Goal: Find contact information: Find contact information

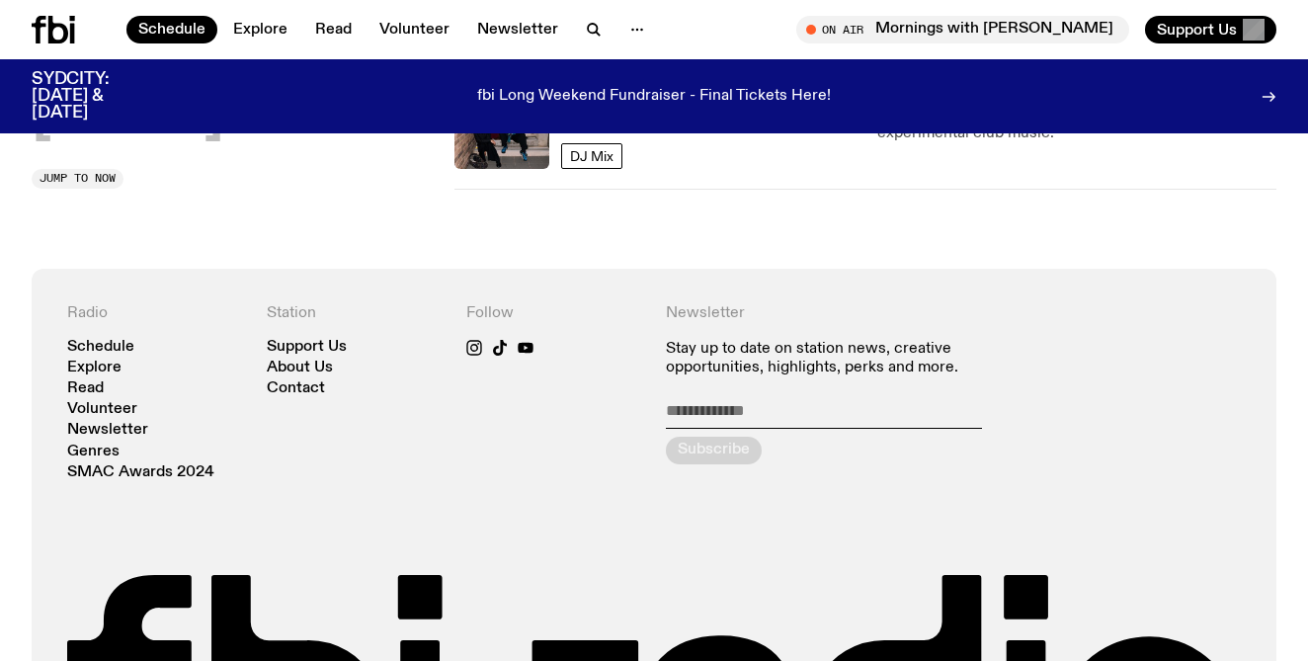
scroll to position [1222, 0]
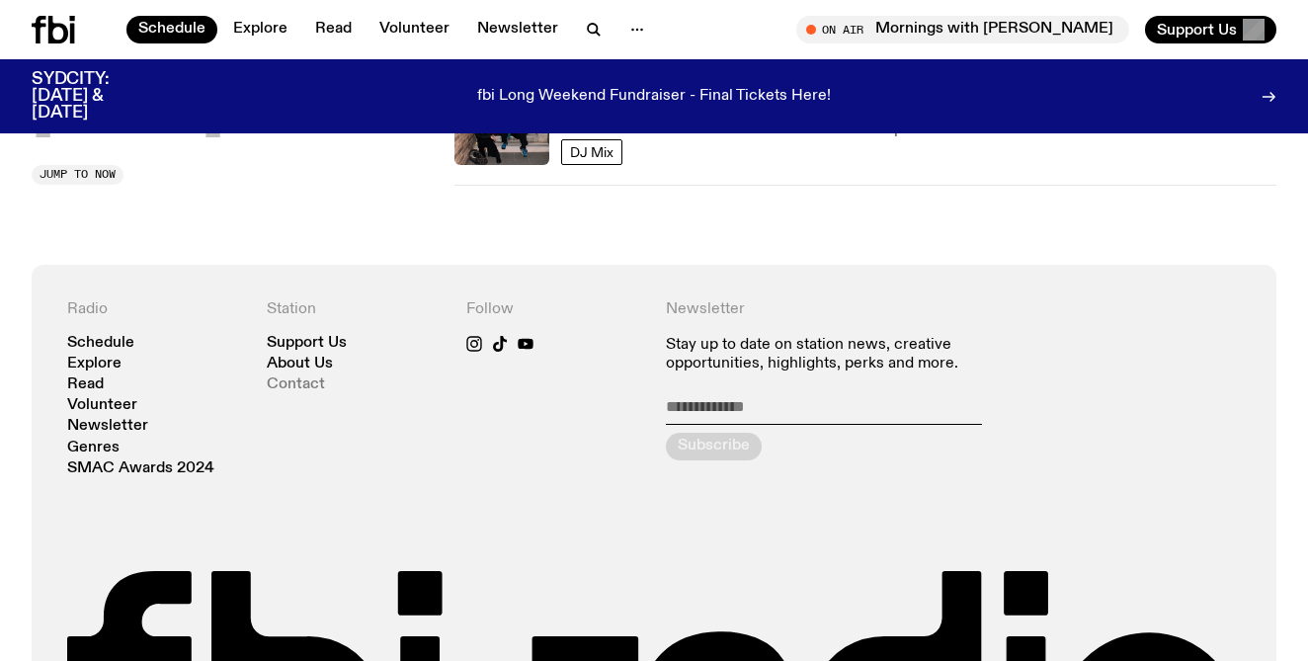
click at [296, 386] on link "Contact" at bounding box center [296, 384] width 58 height 15
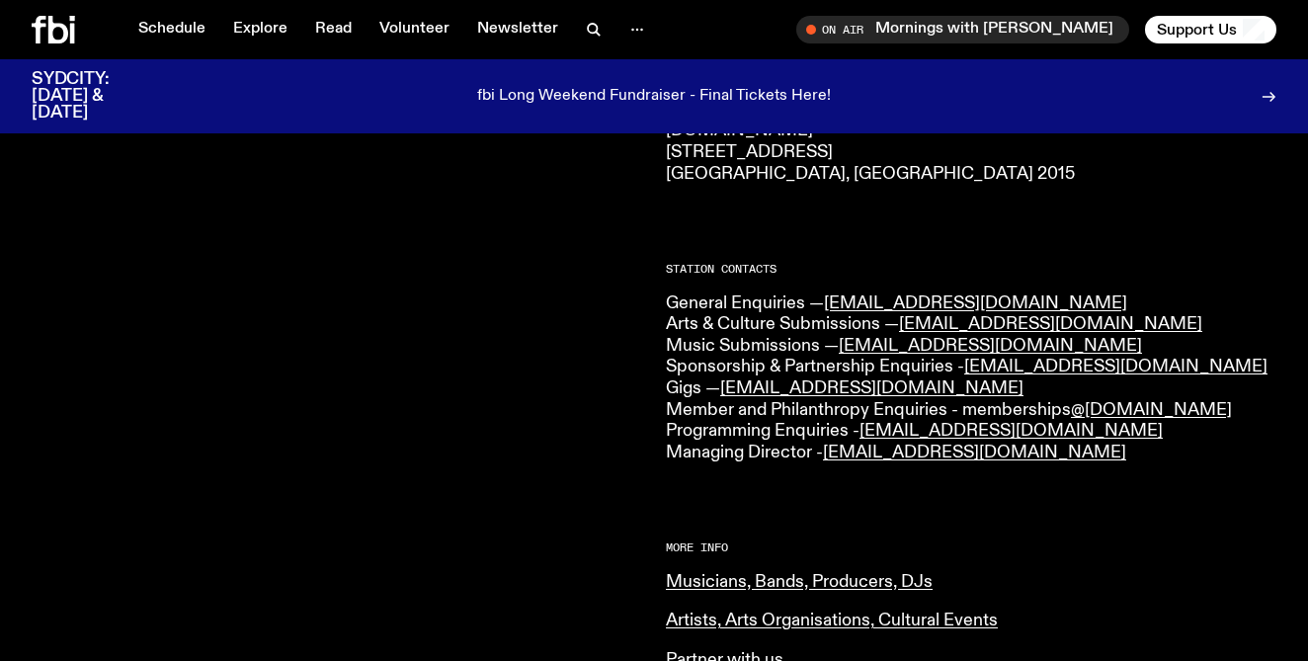
scroll to position [415, 0]
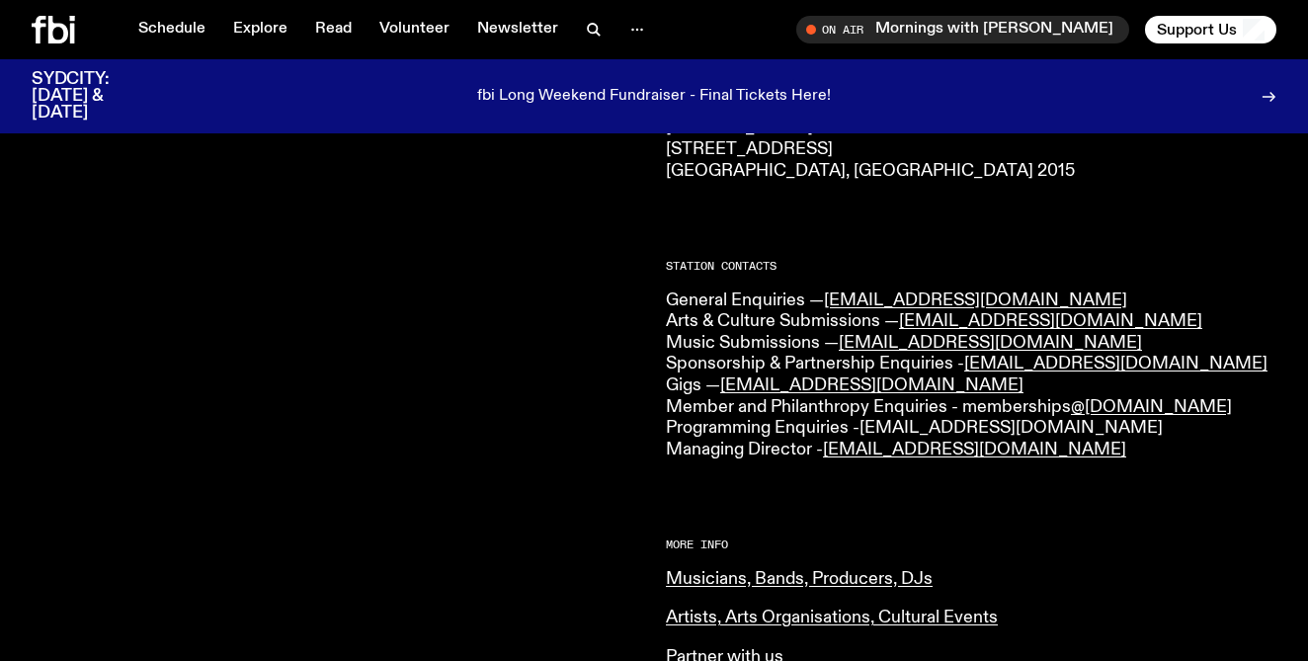
click at [897, 426] on link "programs@fbiradio.com" at bounding box center [1010, 428] width 303 height 18
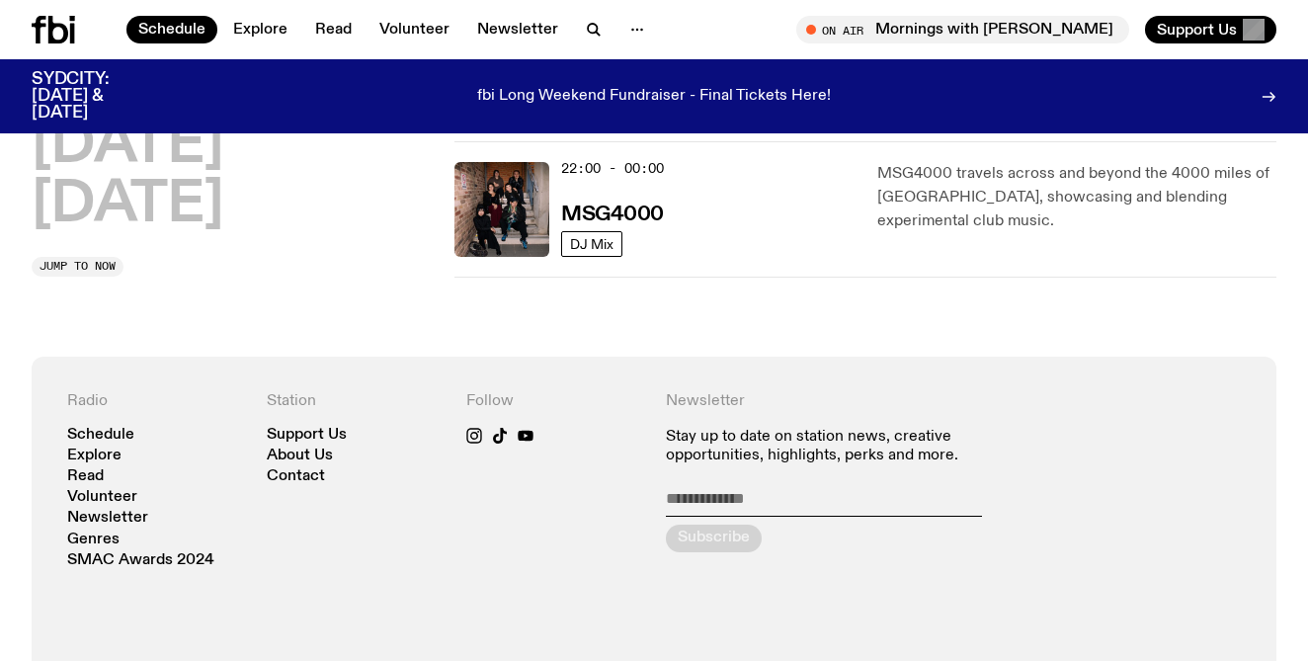
scroll to position [1132, 0]
click at [294, 476] on link "Contact" at bounding box center [296, 474] width 58 height 15
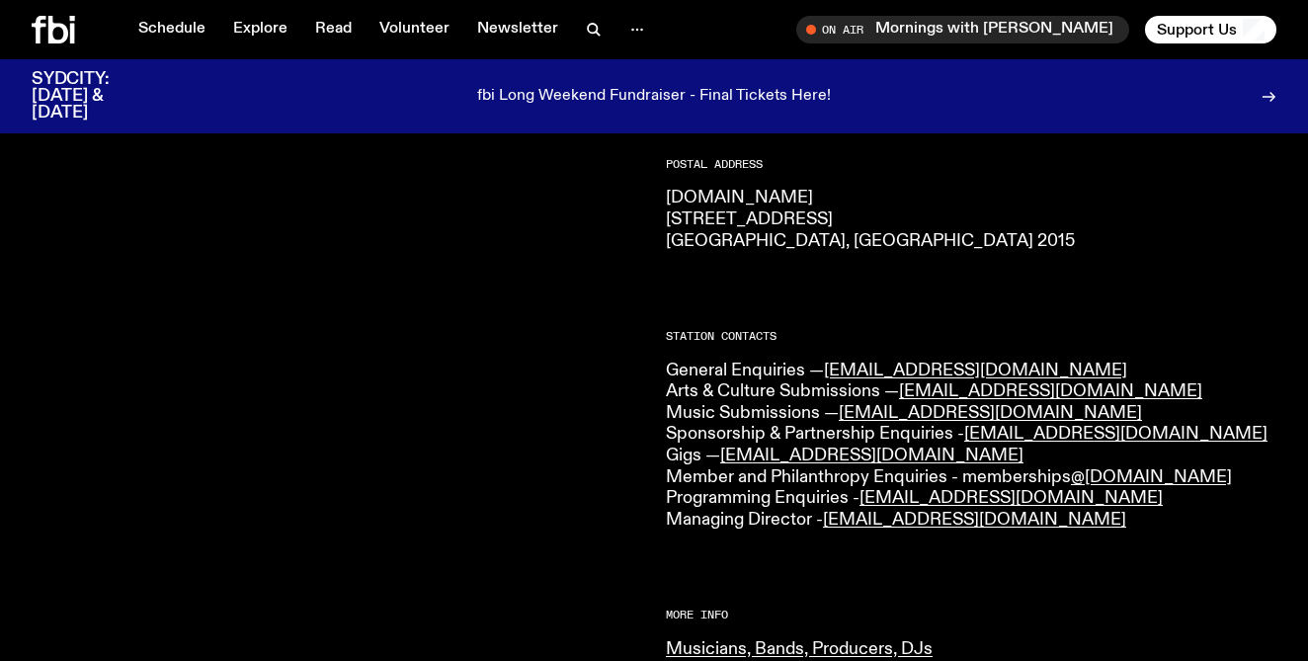
scroll to position [381, 0]
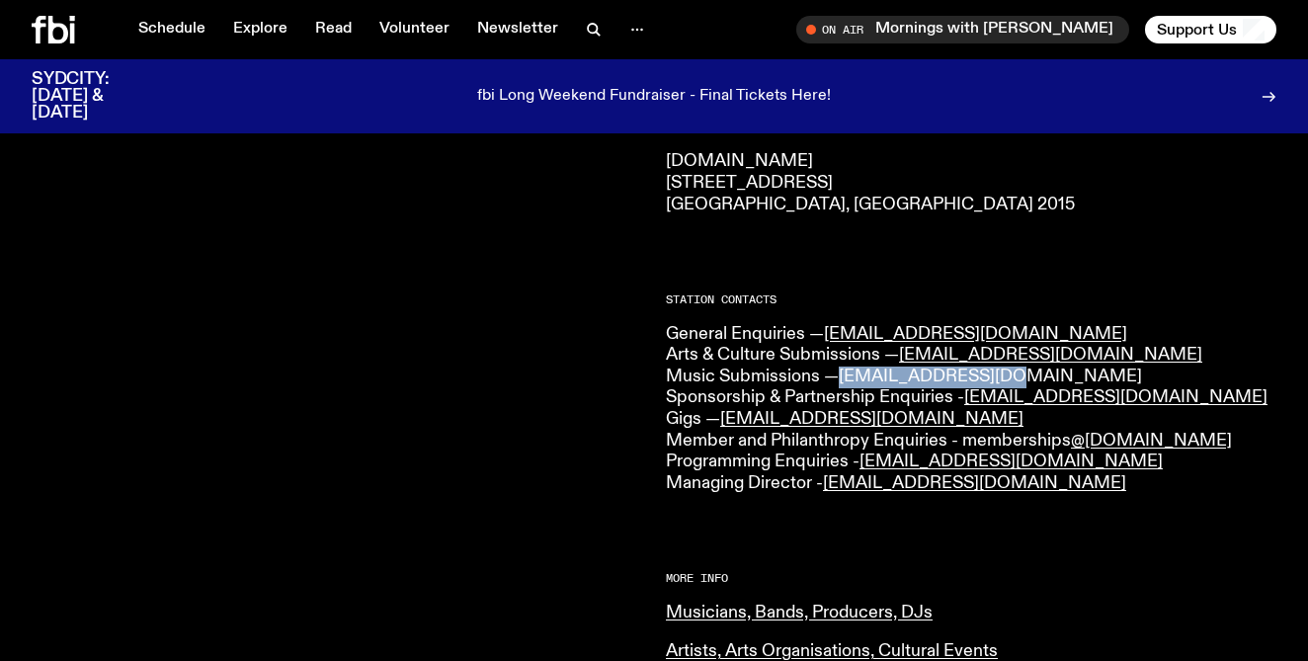
drag, startPoint x: 1010, startPoint y: 369, endPoint x: 844, endPoint y: 374, distance: 167.0
click at [844, 377] on p "General Enquiries — [EMAIL_ADDRESS][DOMAIN_NAME] Arts & Culture Submissions — […" at bounding box center [971, 409] width 610 height 171
copy link "[EMAIL_ADDRESS][DOMAIN_NAME]"
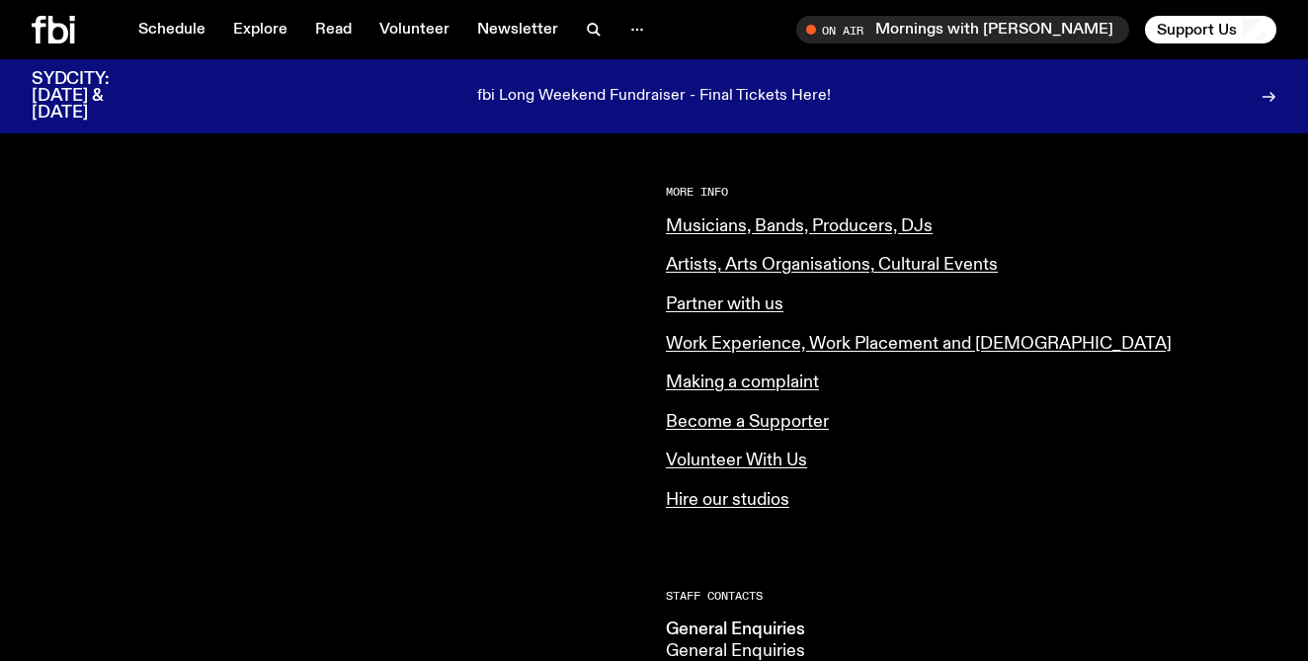
scroll to position [752, 0]
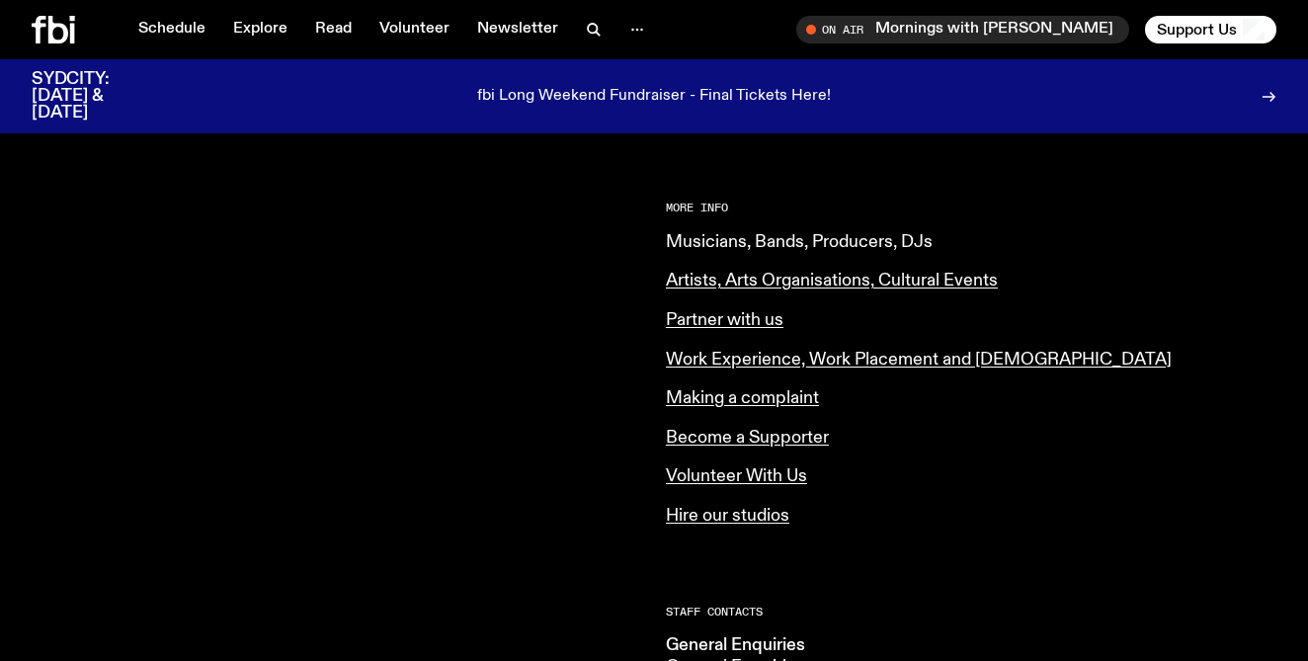
click at [730, 240] on link "Musicians, Bands, Producers, DJs" at bounding box center [799, 242] width 267 height 18
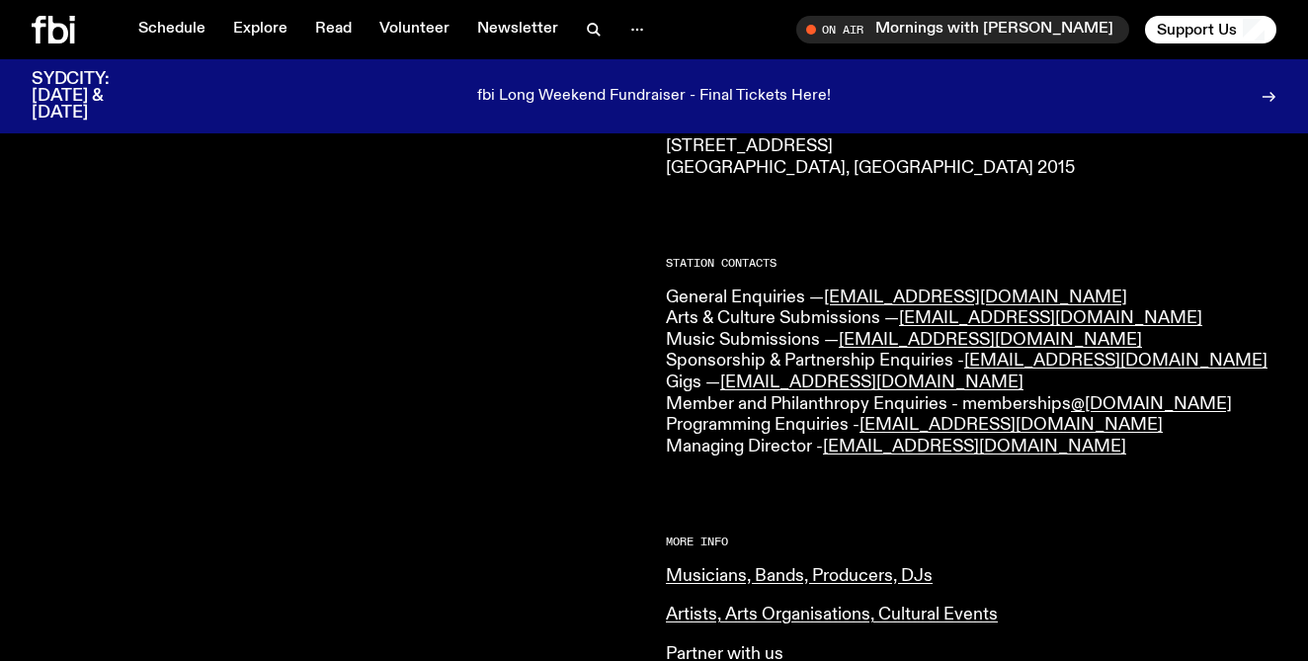
scroll to position [420, 0]
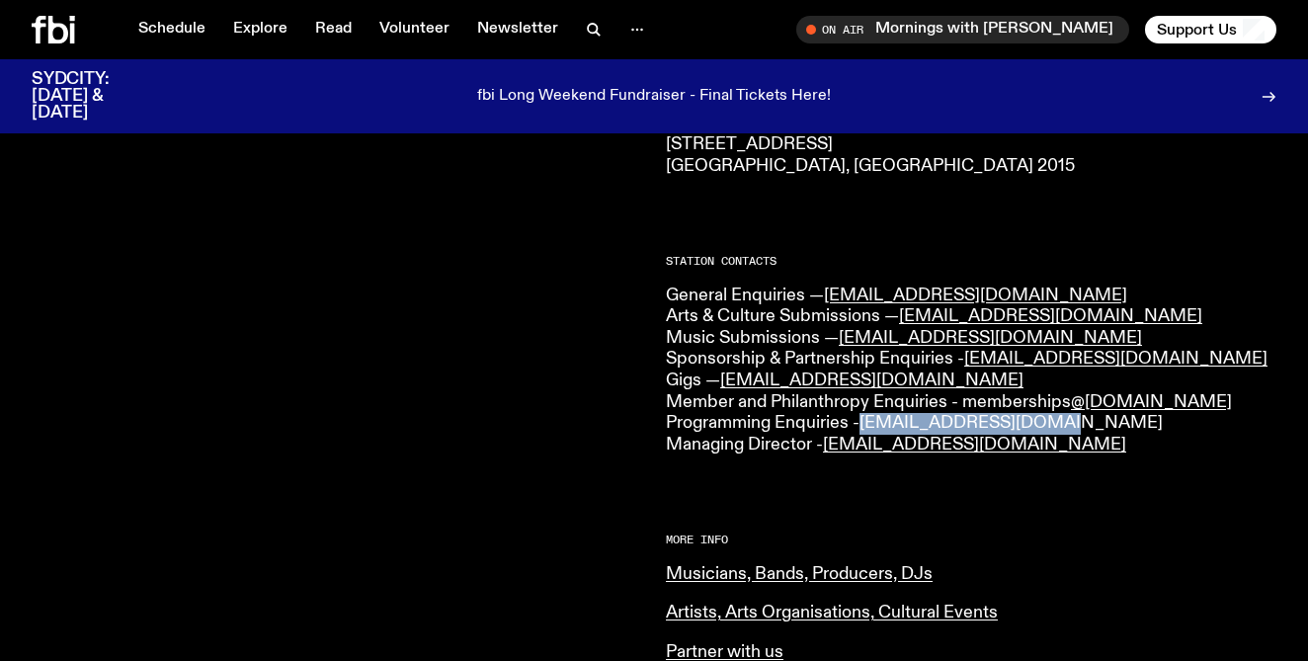
drag, startPoint x: 1068, startPoint y: 418, endPoint x: 865, endPoint y: 423, distance: 202.5
click at [865, 425] on p "General Enquiries — info@fbiradio.com Arts & Culture Submissions — culture@fbir…" at bounding box center [971, 370] width 610 height 171
copy link "programs@fbiradio.com"
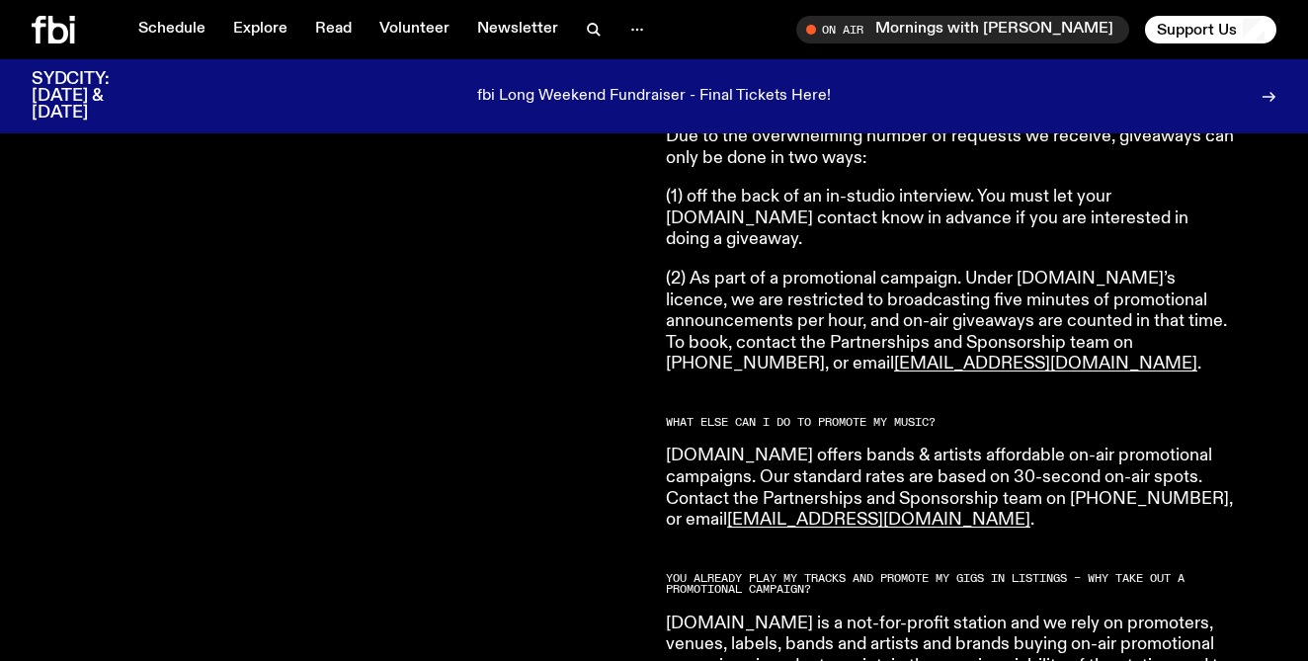
scroll to position [3190, 0]
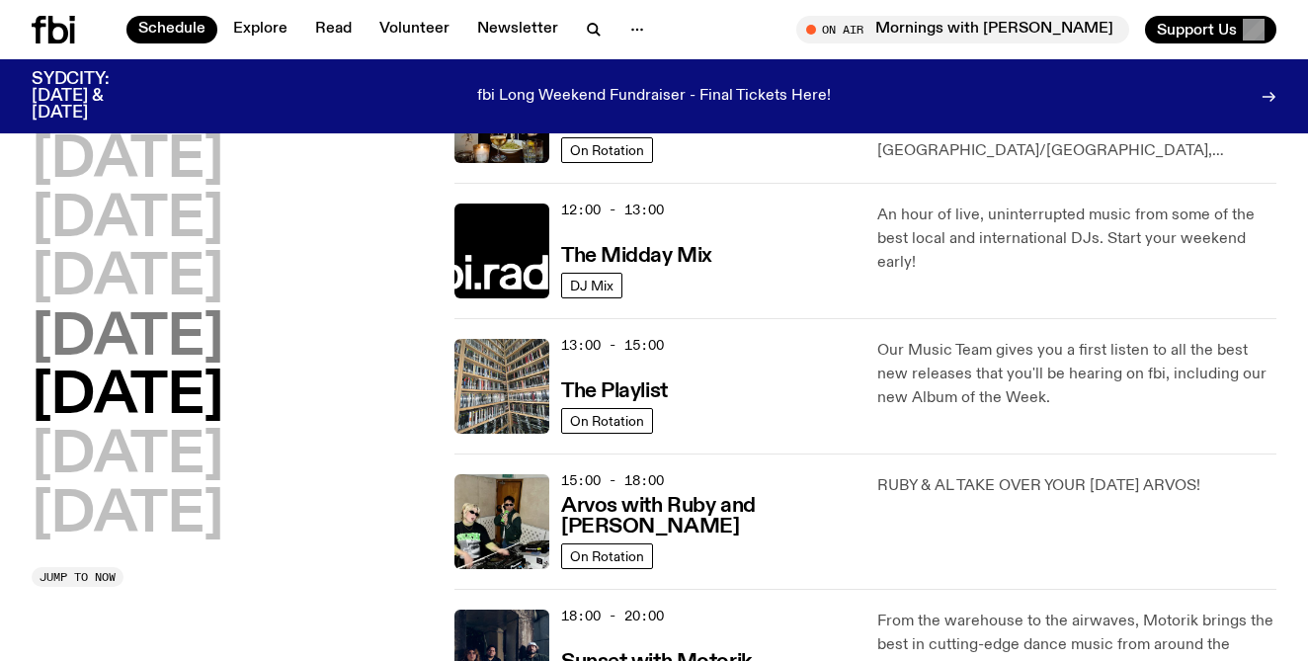
scroll to position [422, 0]
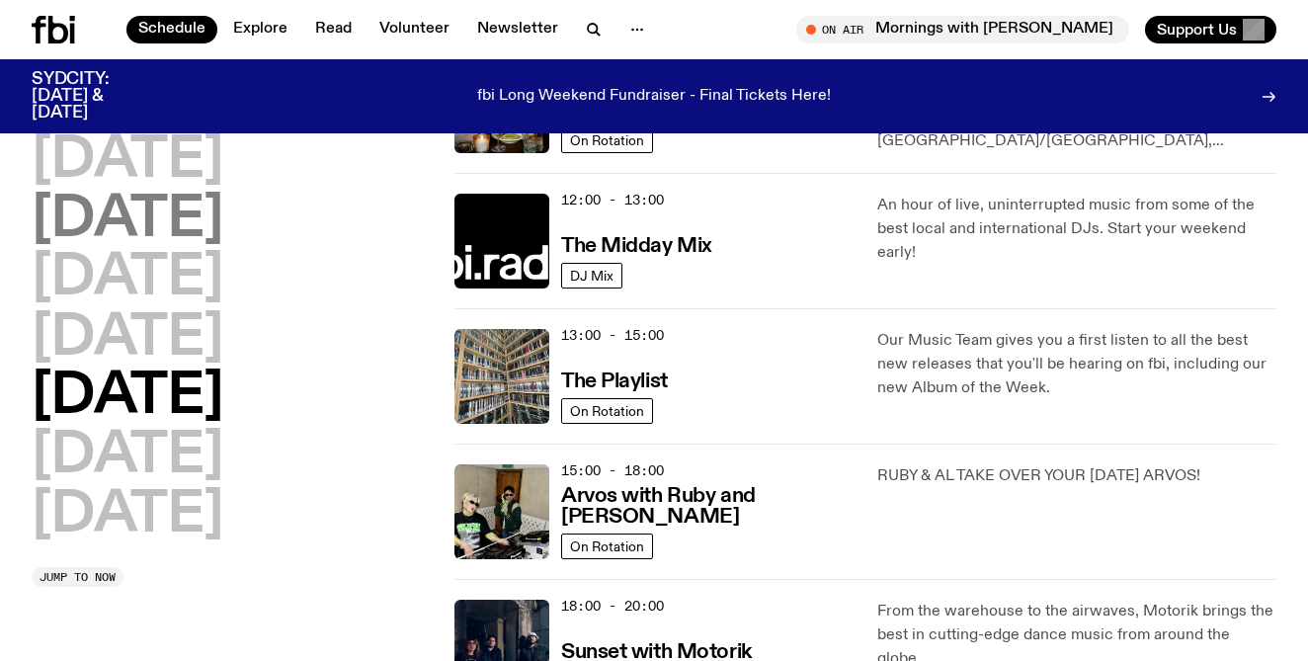
click at [116, 221] on h2 "[DATE]" at bounding box center [128, 220] width 192 height 55
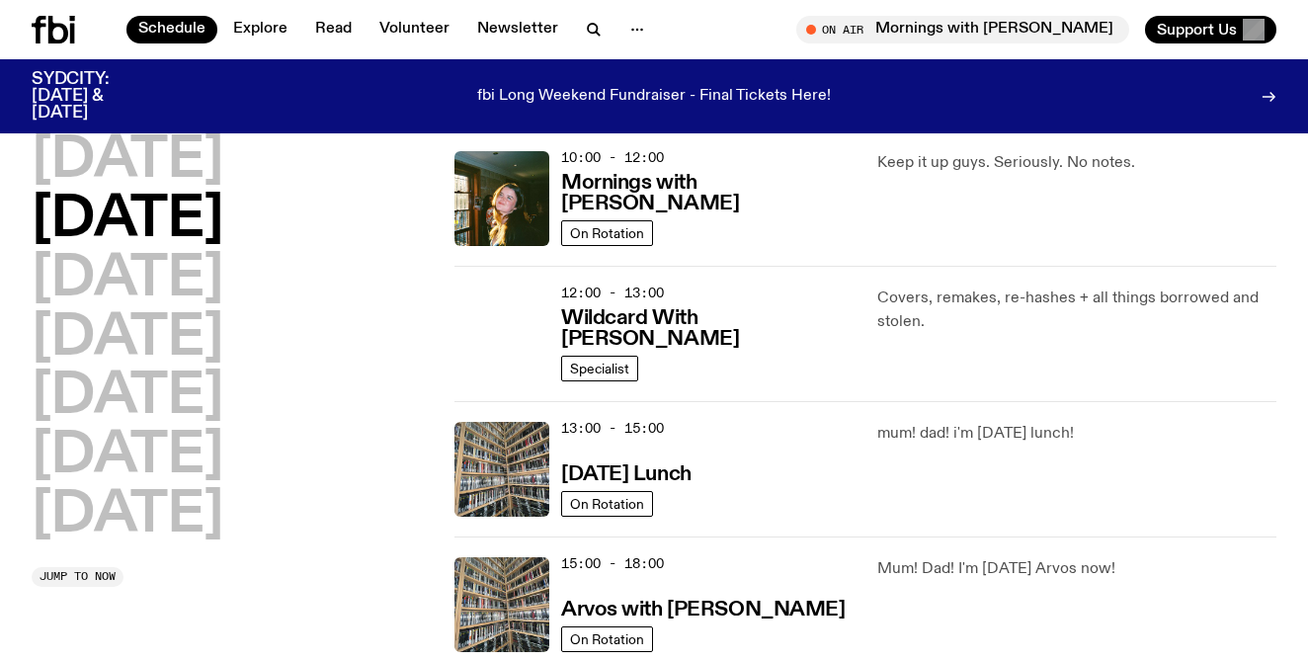
scroll to position [337, 0]
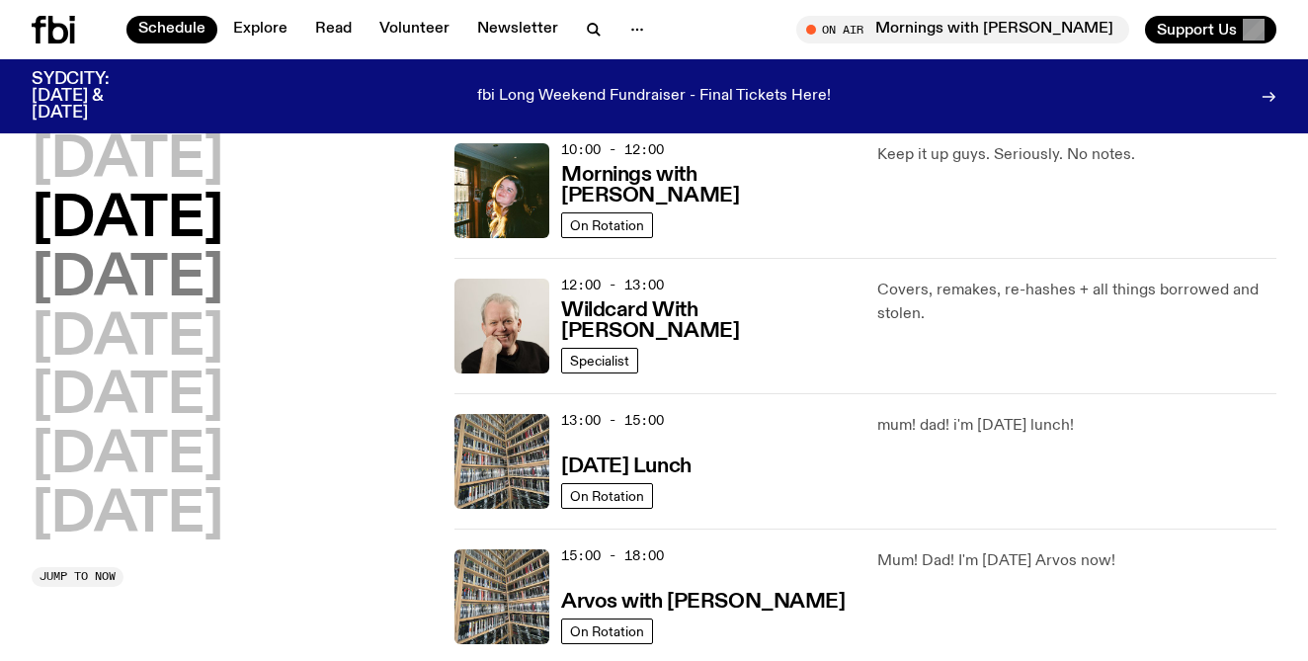
click at [223, 281] on h2 "[DATE]" at bounding box center [128, 279] width 192 height 55
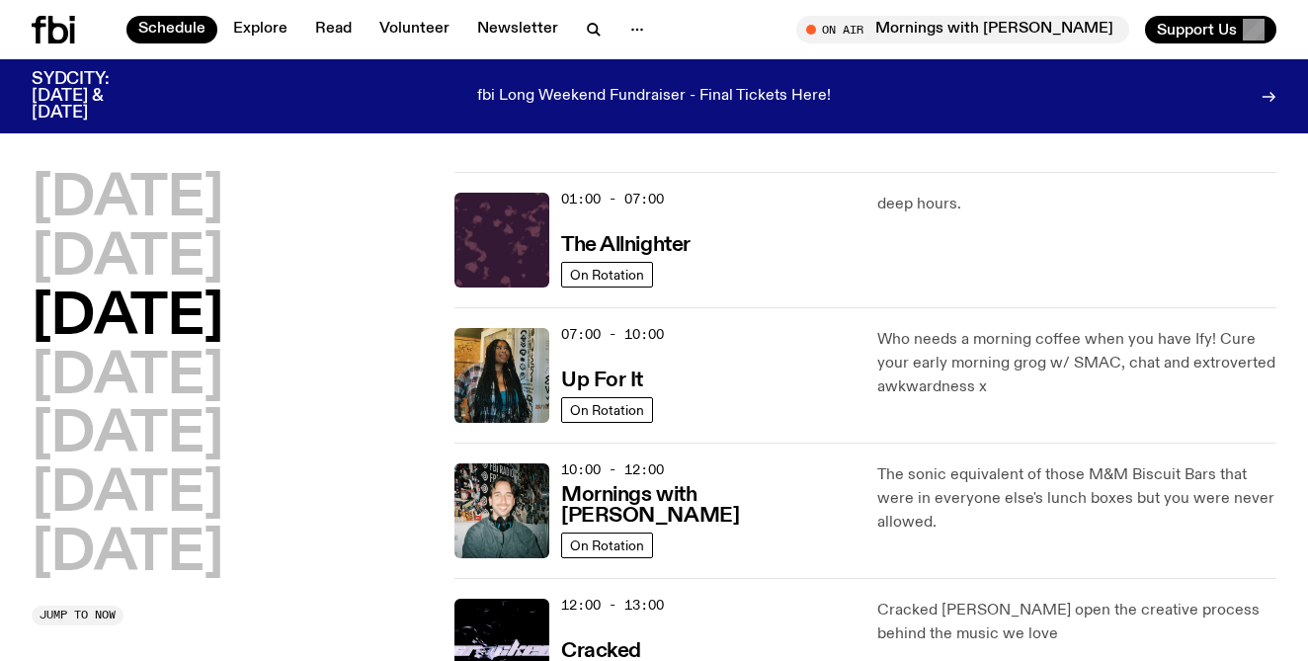
scroll to position [0, 0]
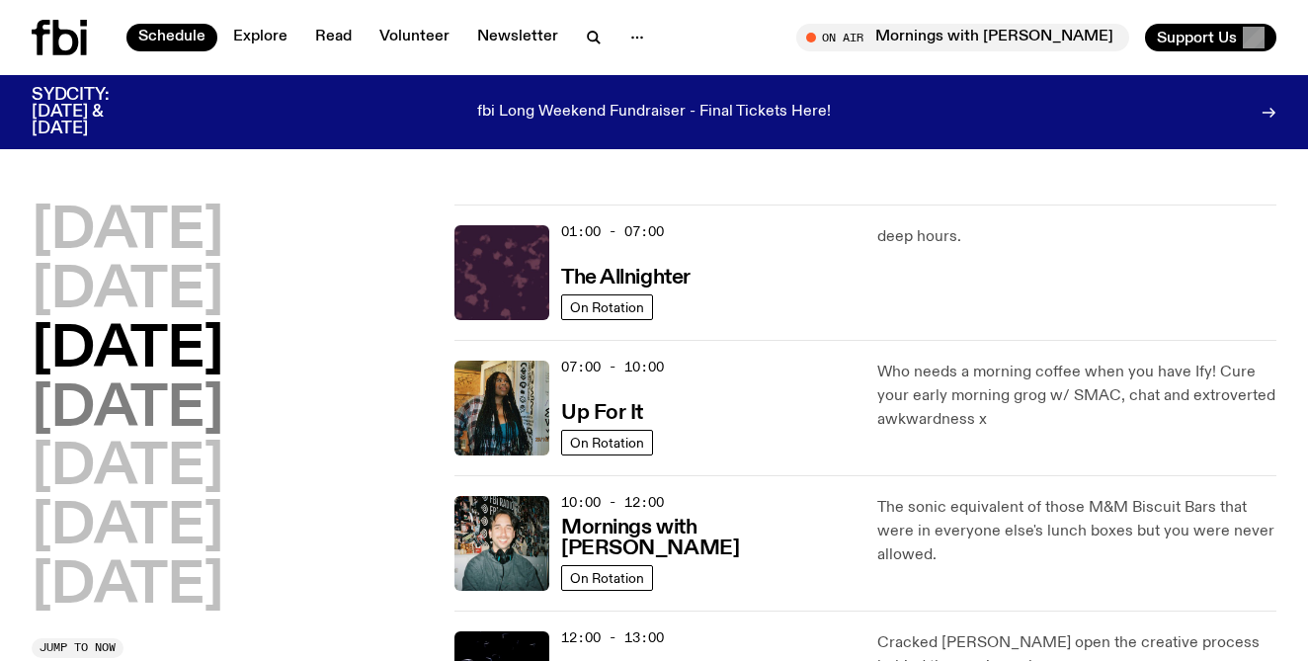
click at [187, 411] on h2 "[DATE]" at bounding box center [128, 409] width 192 height 55
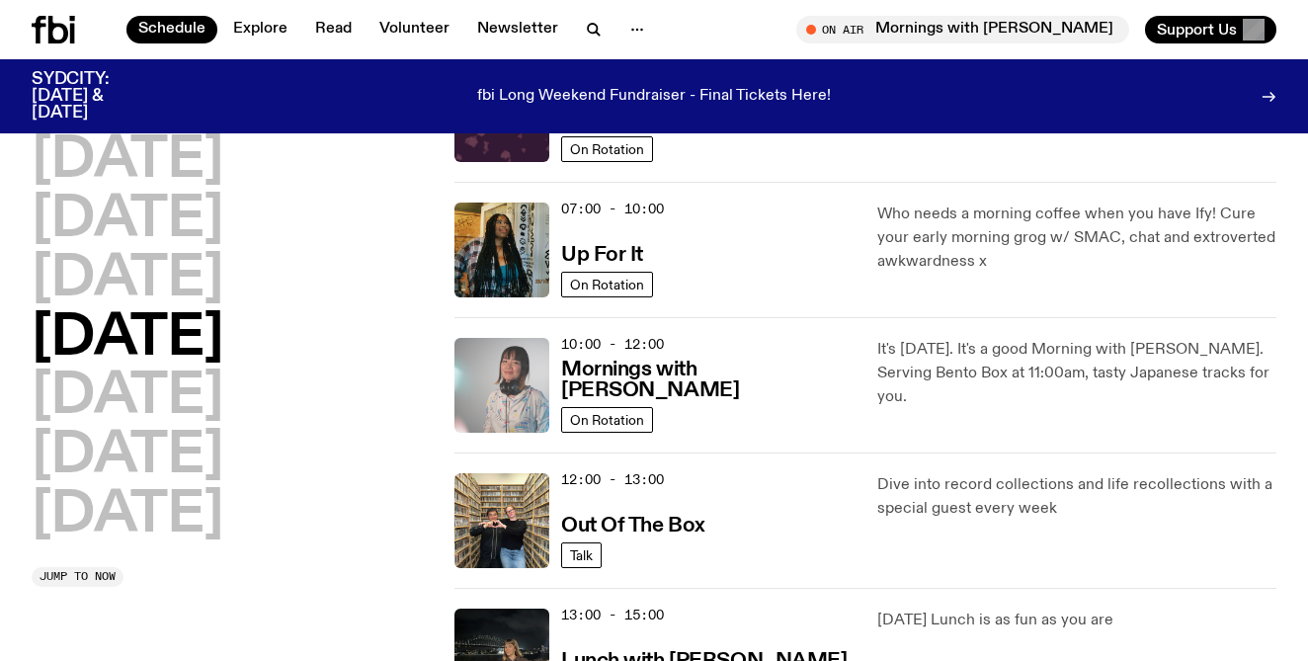
scroll to position [151, 0]
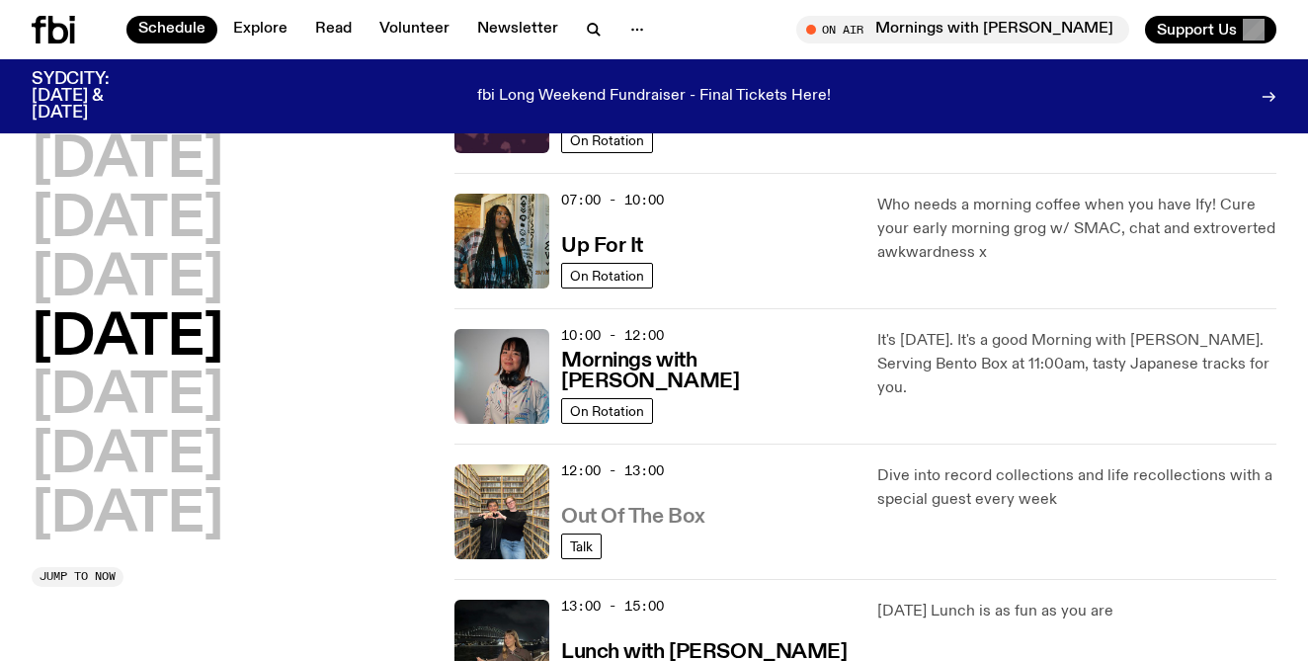
click at [612, 516] on h3 "Out Of The Box" at bounding box center [633, 517] width 144 height 21
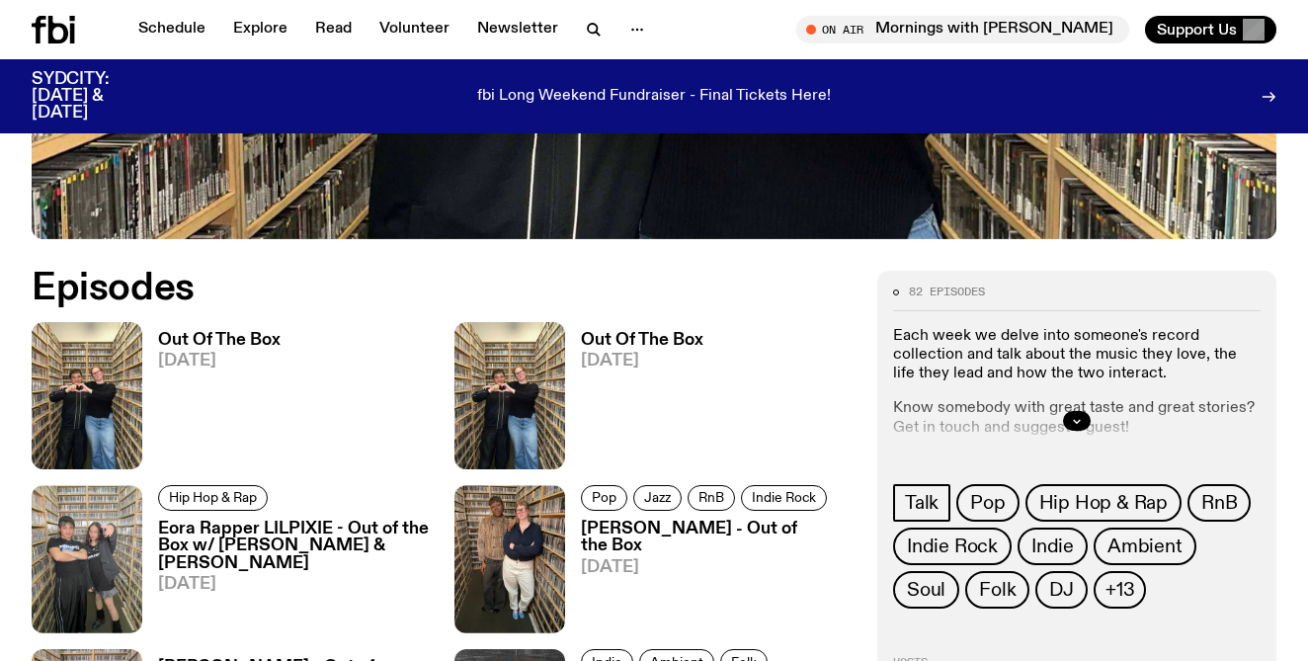
scroll to position [760, 0]
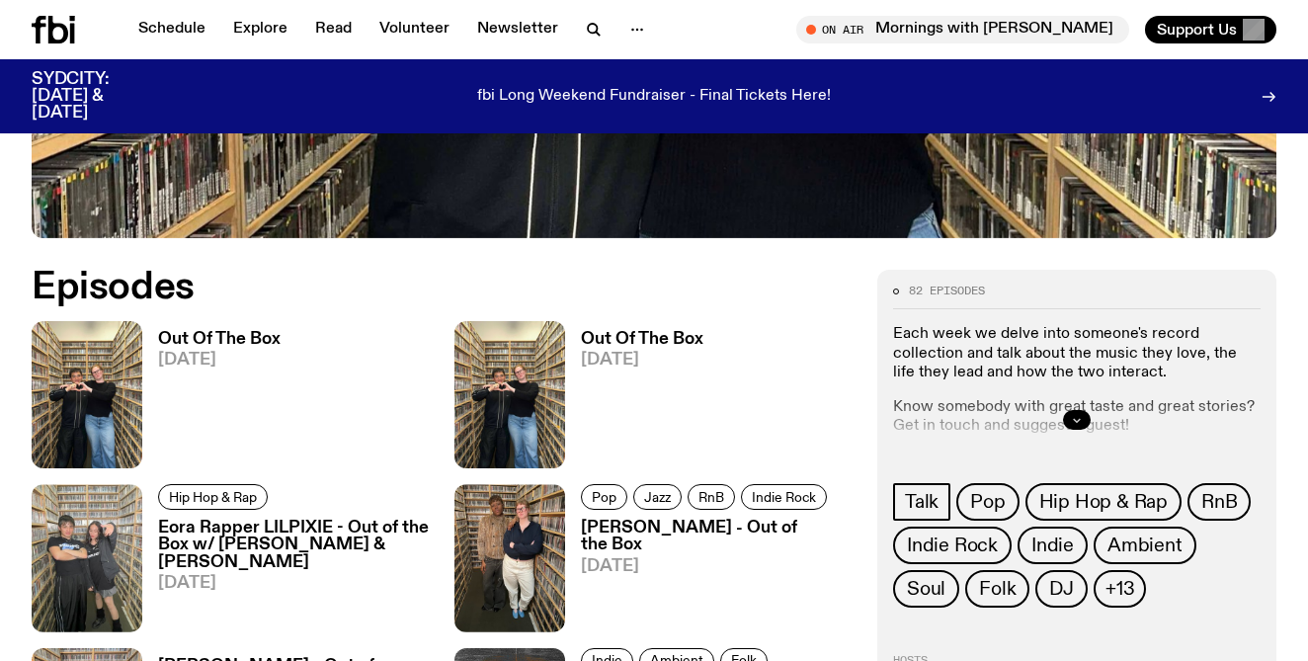
click at [1077, 418] on icon "button" at bounding box center [1077, 420] width 12 height 12
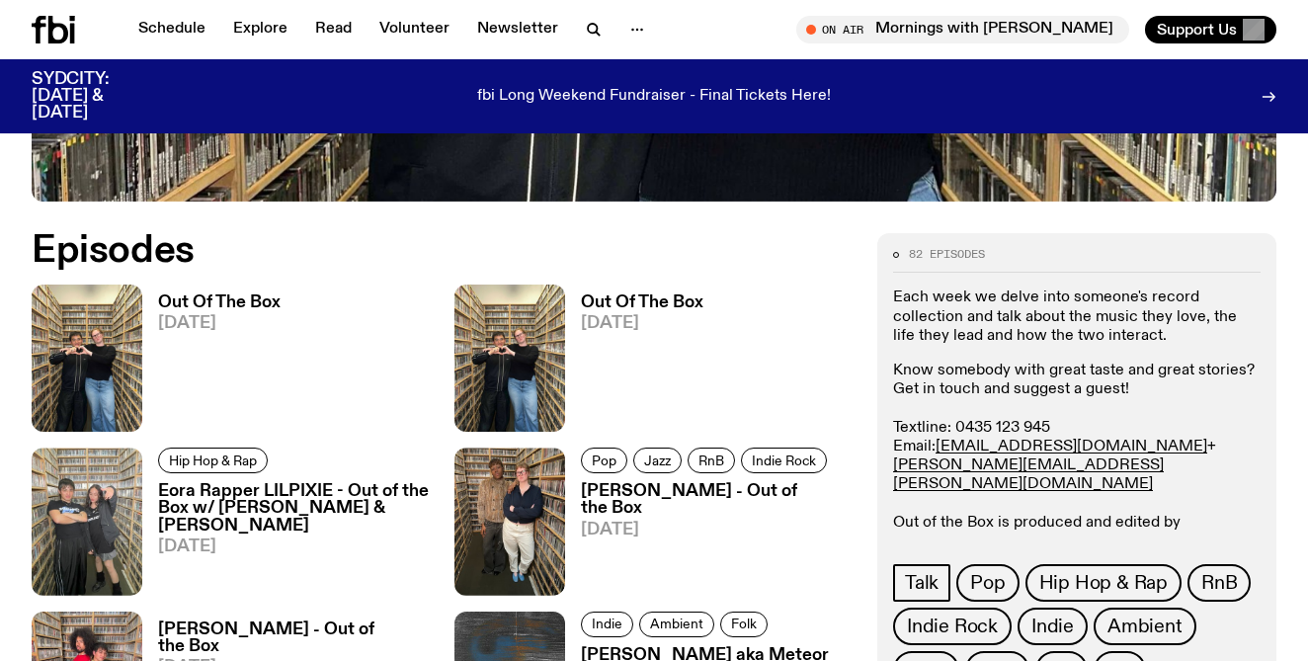
scroll to position [798, 0]
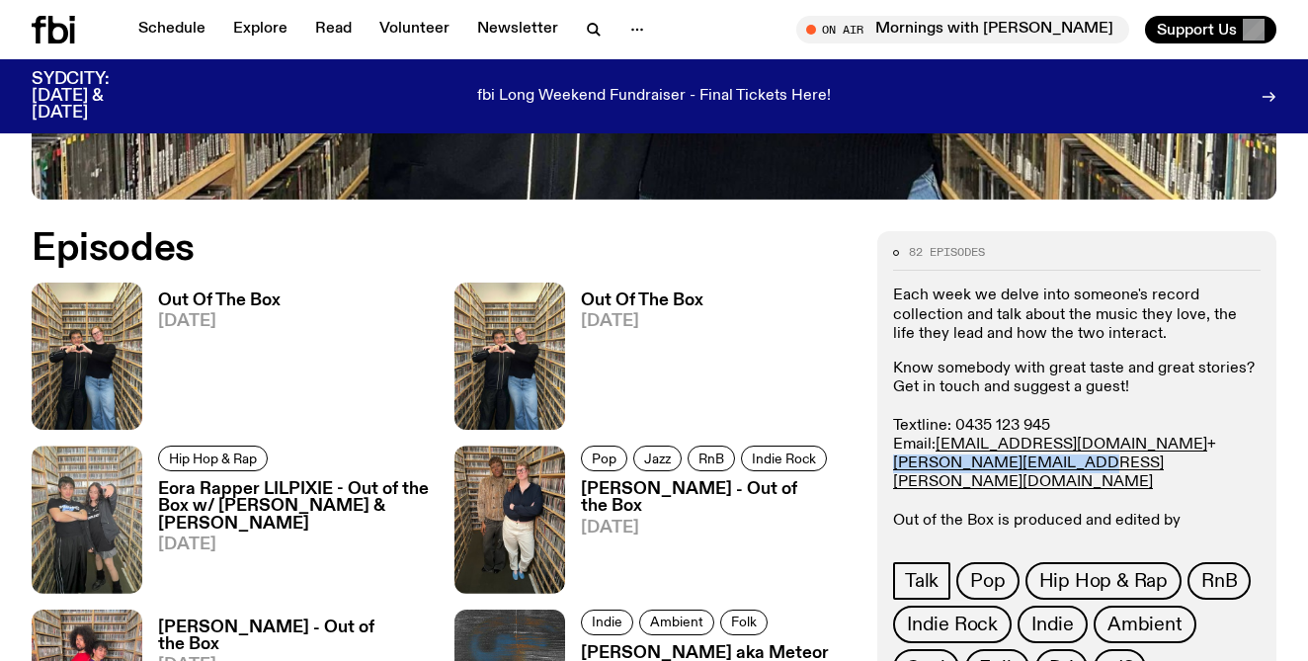
drag, startPoint x: 1073, startPoint y: 465, endPoint x: 886, endPoint y: 463, distance: 186.7
click at [886, 463] on div "82 episodes Each week we delve into someone's record collection and talk about …" at bounding box center [1076, 539] width 399 height 617
copy link "nick.hibbs@fbiradio.com"
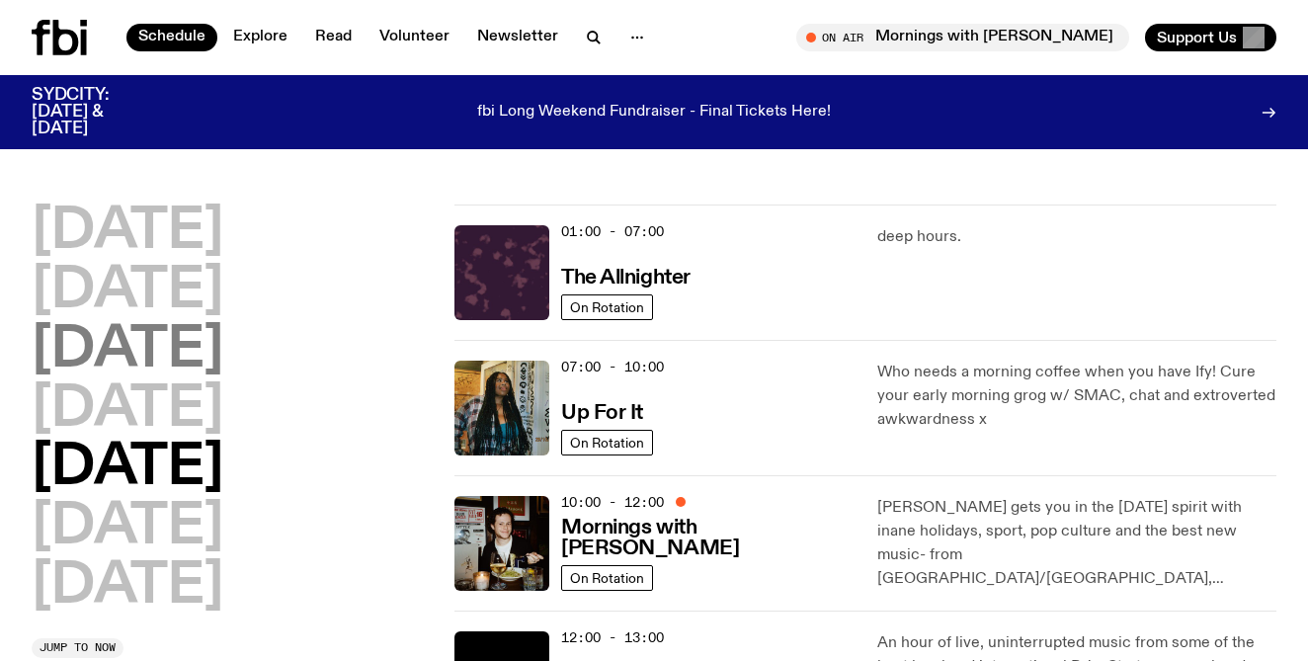
click at [223, 359] on h2 "[DATE]" at bounding box center [128, 350] width 192 height 55
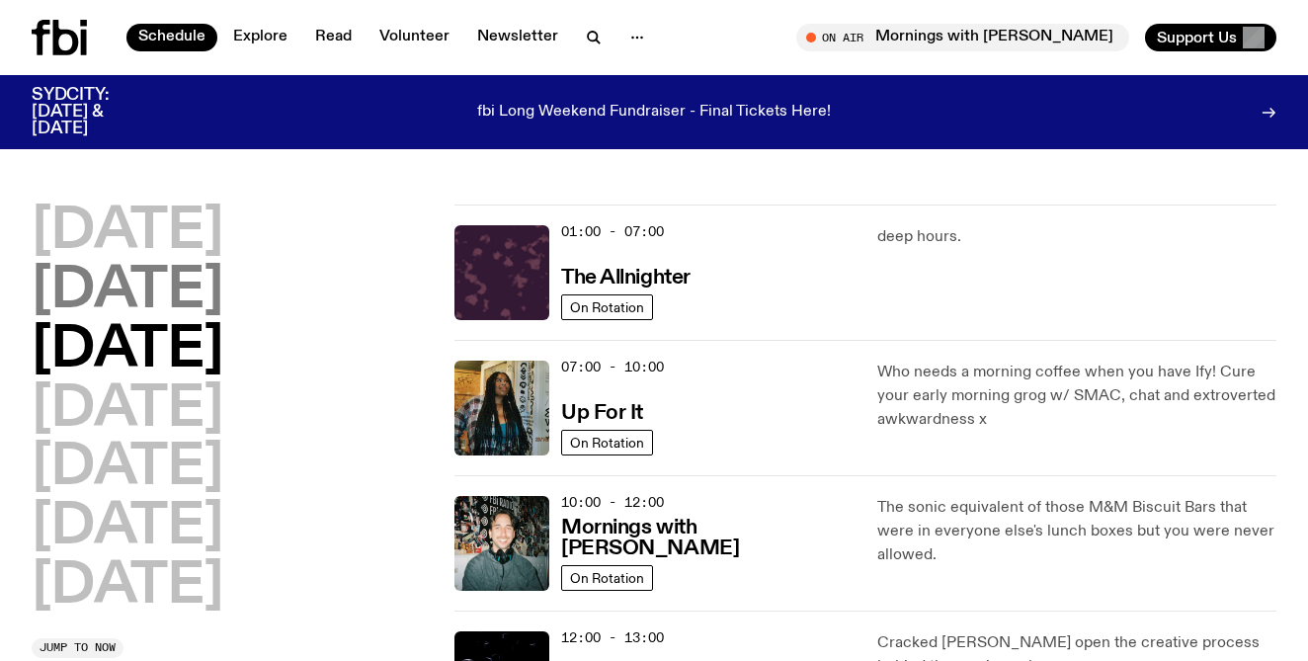
click at [209, 281] on h2 "[DATE]" at bounding box center [128, 291] width 192 height 55
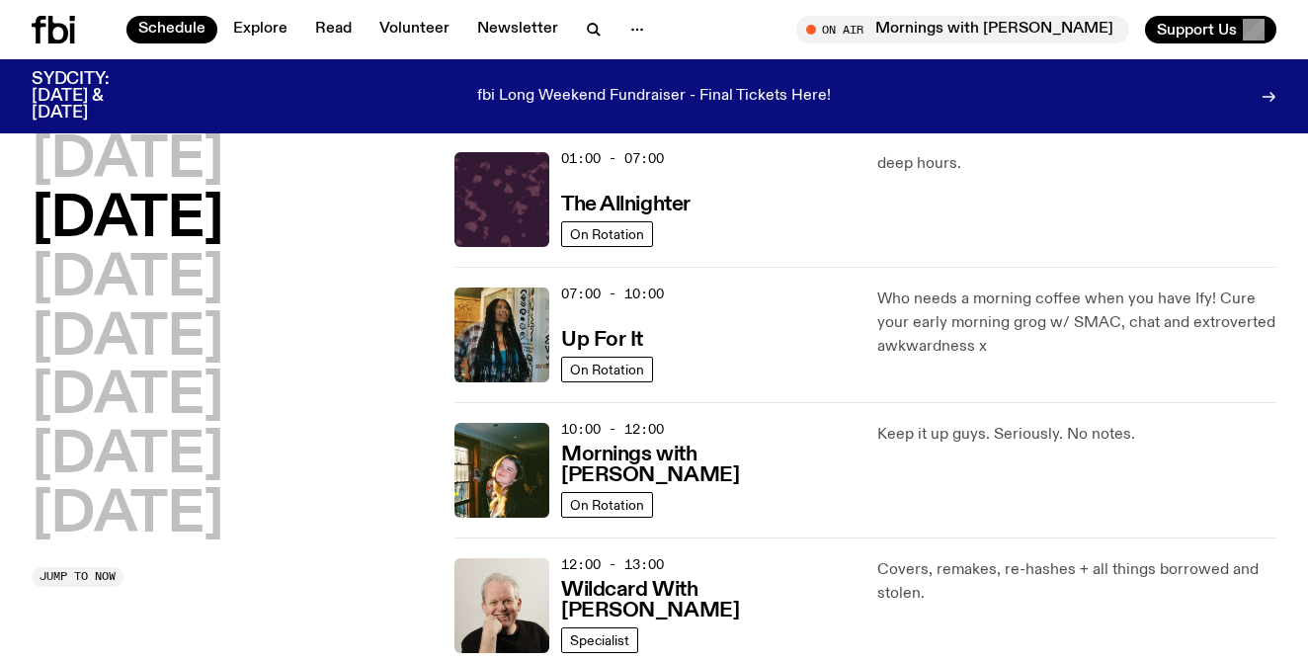
scroll to position [82, 0]
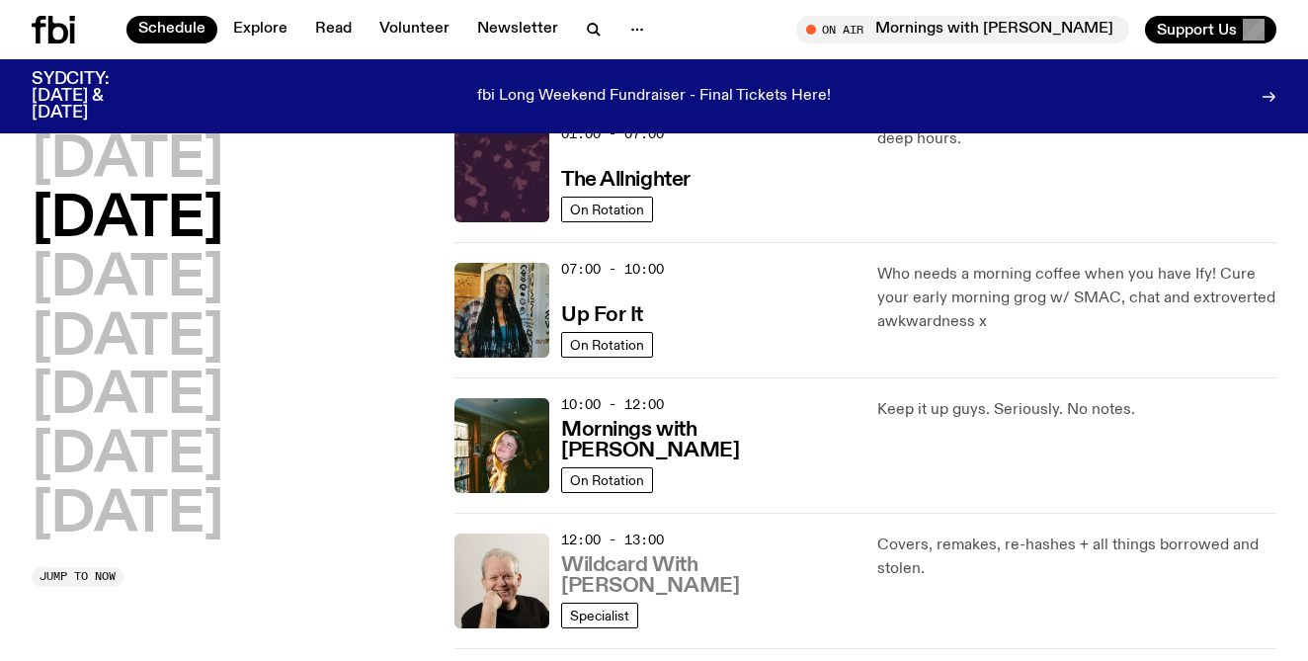
click at [668, 584] on h3 "Wildcard With [PERSON_NAME]" at bounding box center [707, 575] width 292 height 41
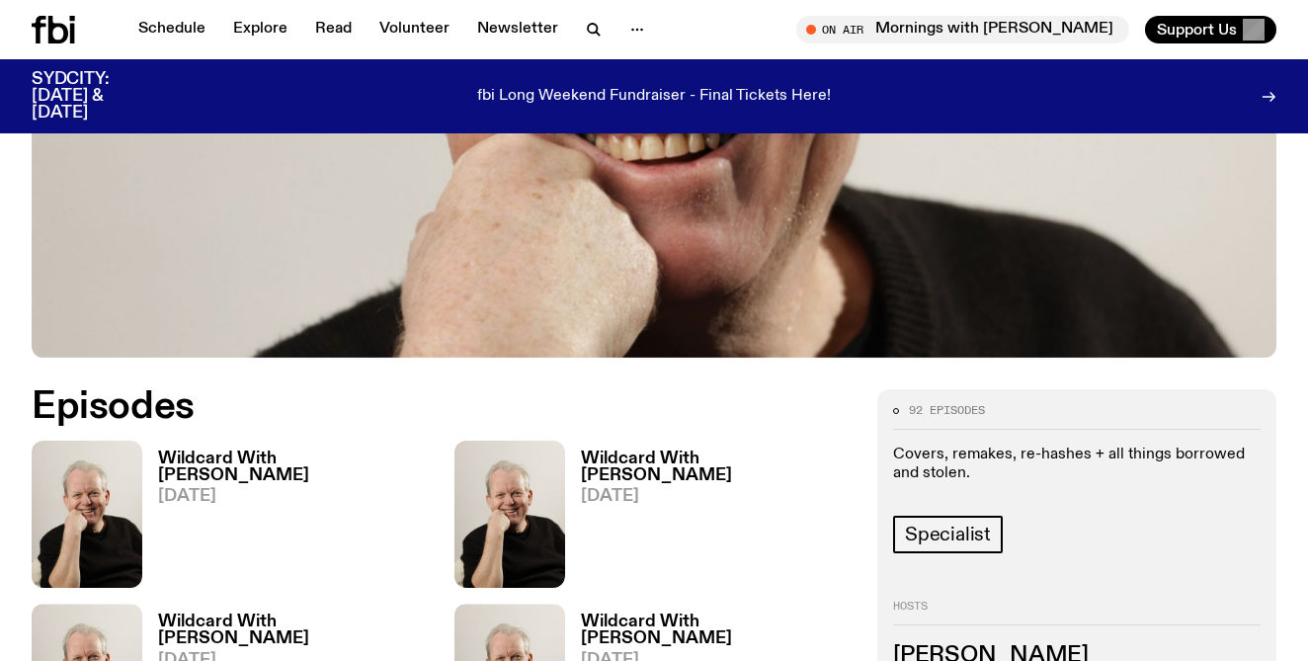
scroll to position [746, 0]
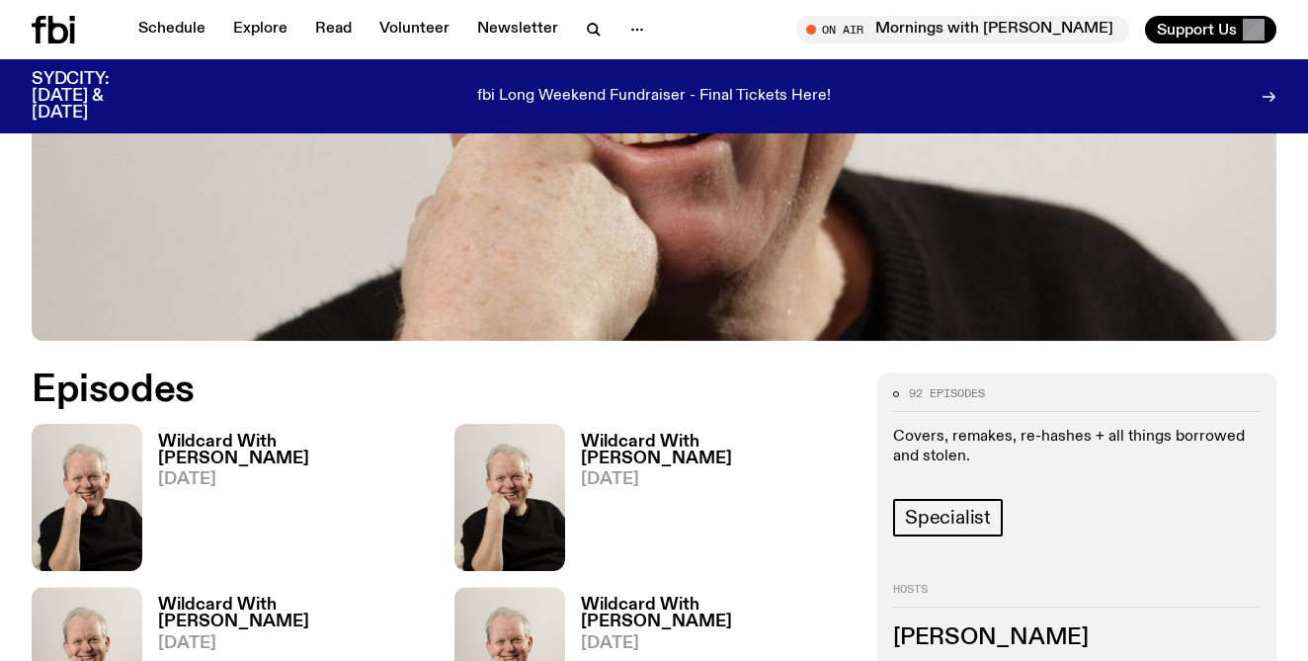
click at [261, 434] on h3 "Wildcard With [PERSON_NAME]" at bounding box center [294, 451] width 273 height 34
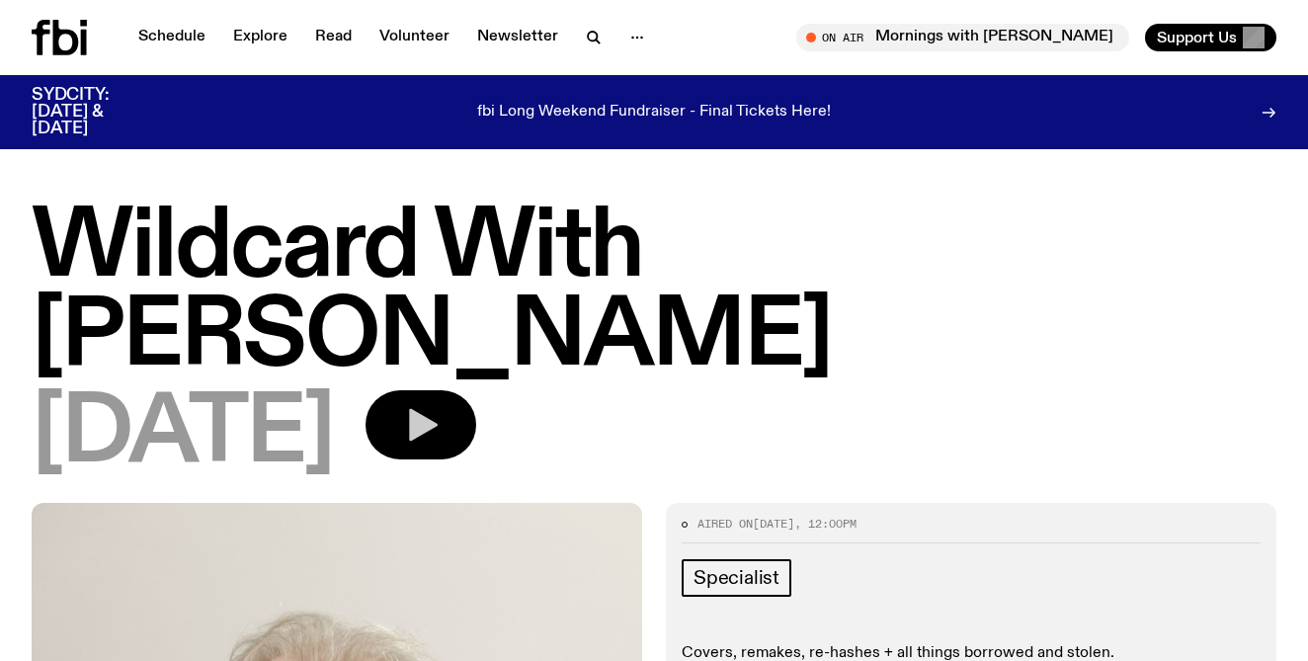
click at [438, 409] on icon "button" at bounding box center [423, 425] width 29 height 33
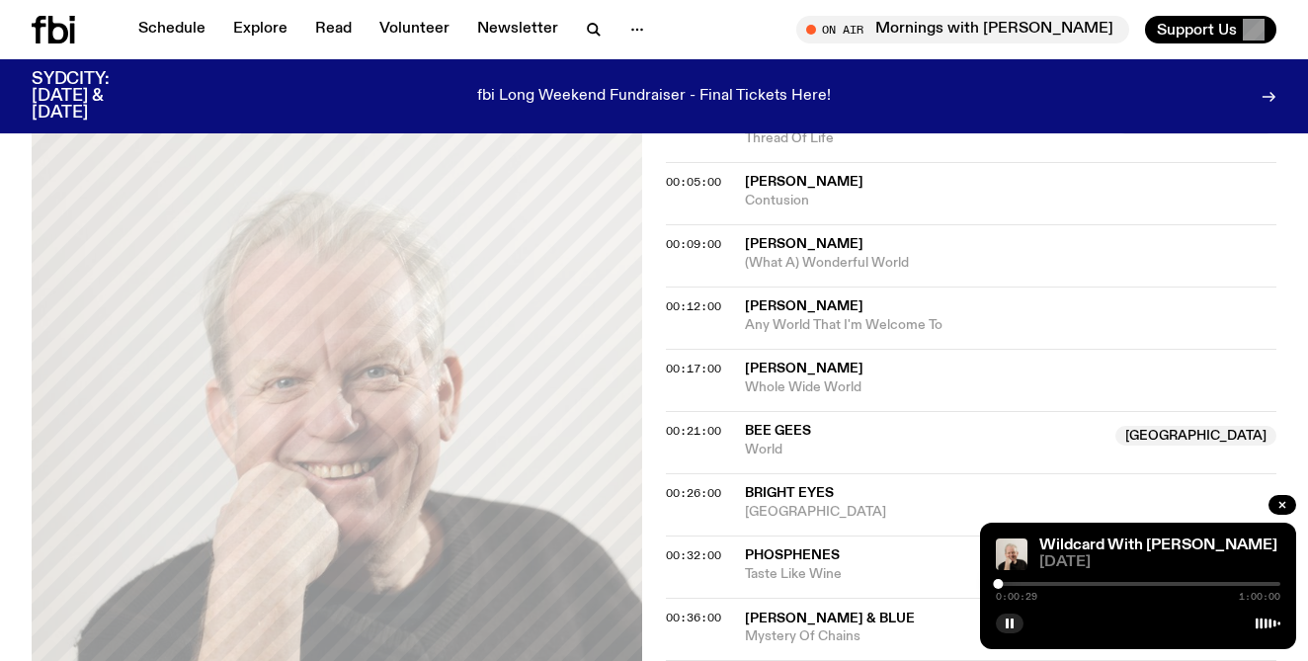
scroll to position [714, 0]
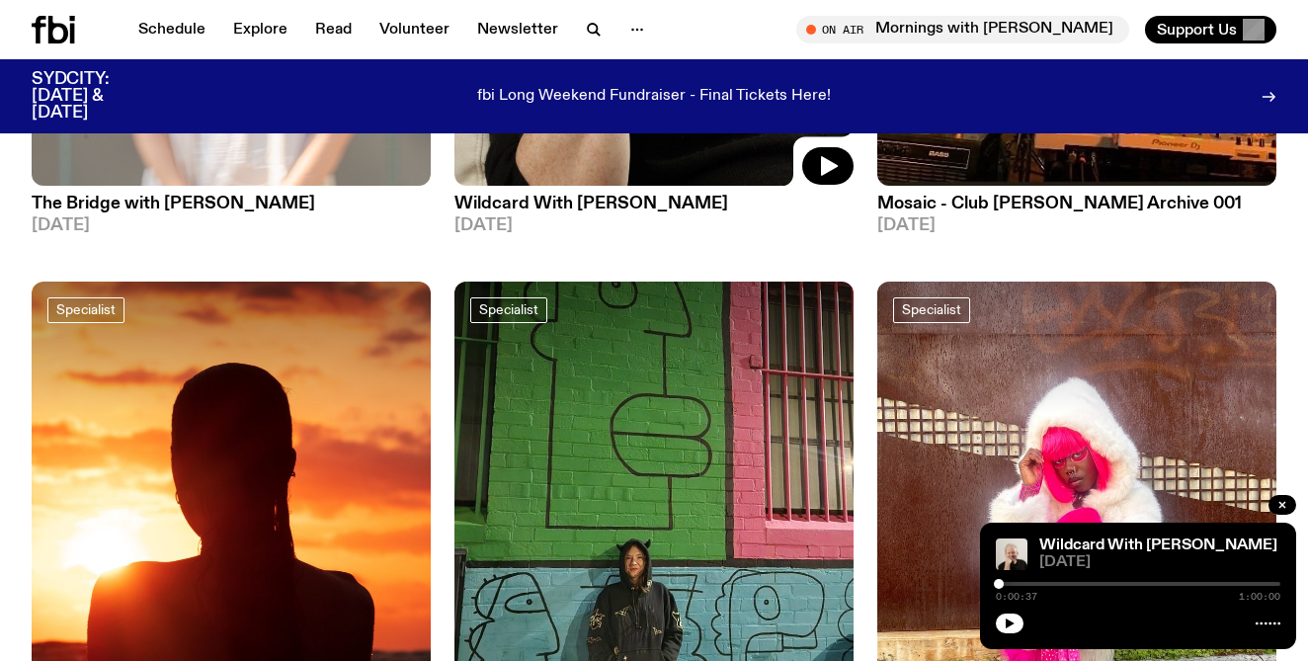
scroll to position [2533, 0]
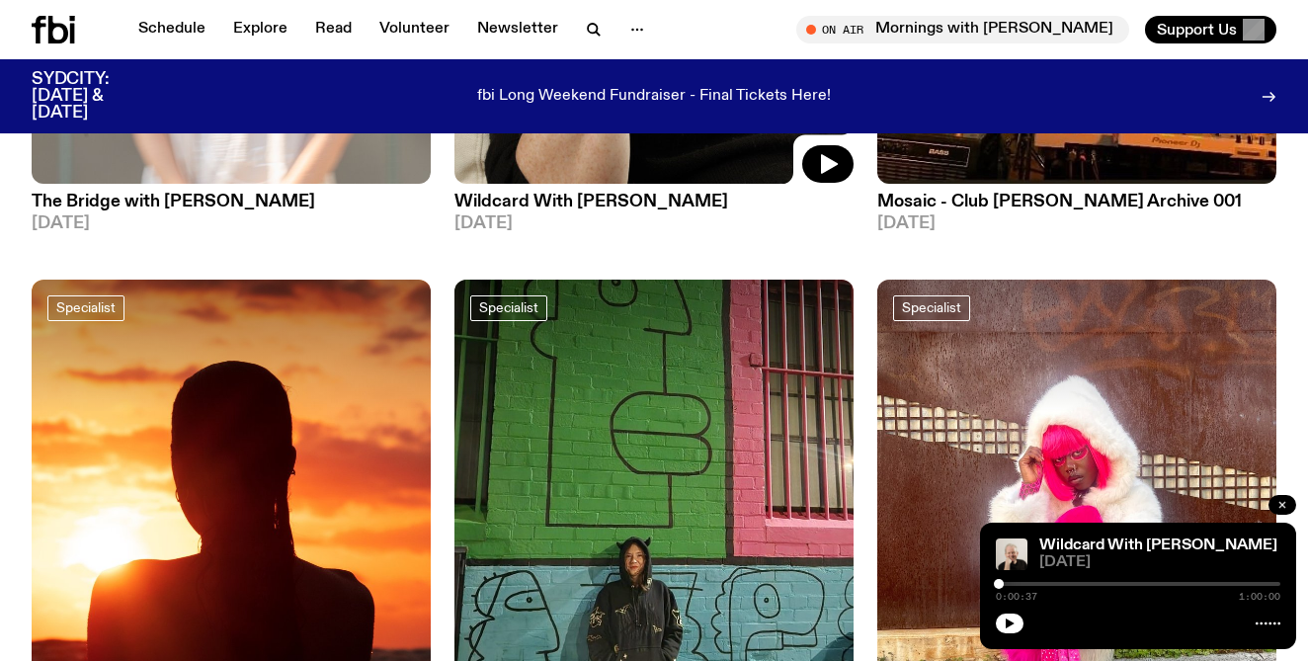
click at [1281, 504] on icon "button" at bounding box center [1282, 505] width 6 height 6
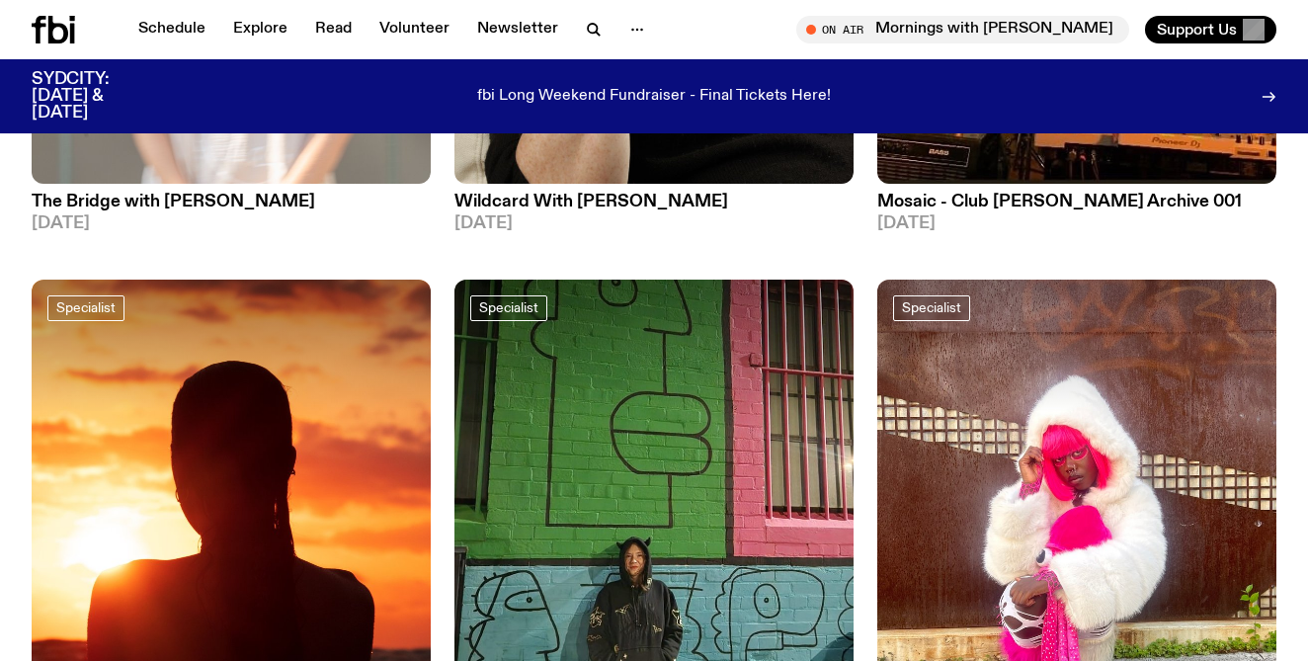
click at [625, 203] on h3 "Wildcard With [PERSON_NAME]" at bounding box center [653, 202] width 399 height 17
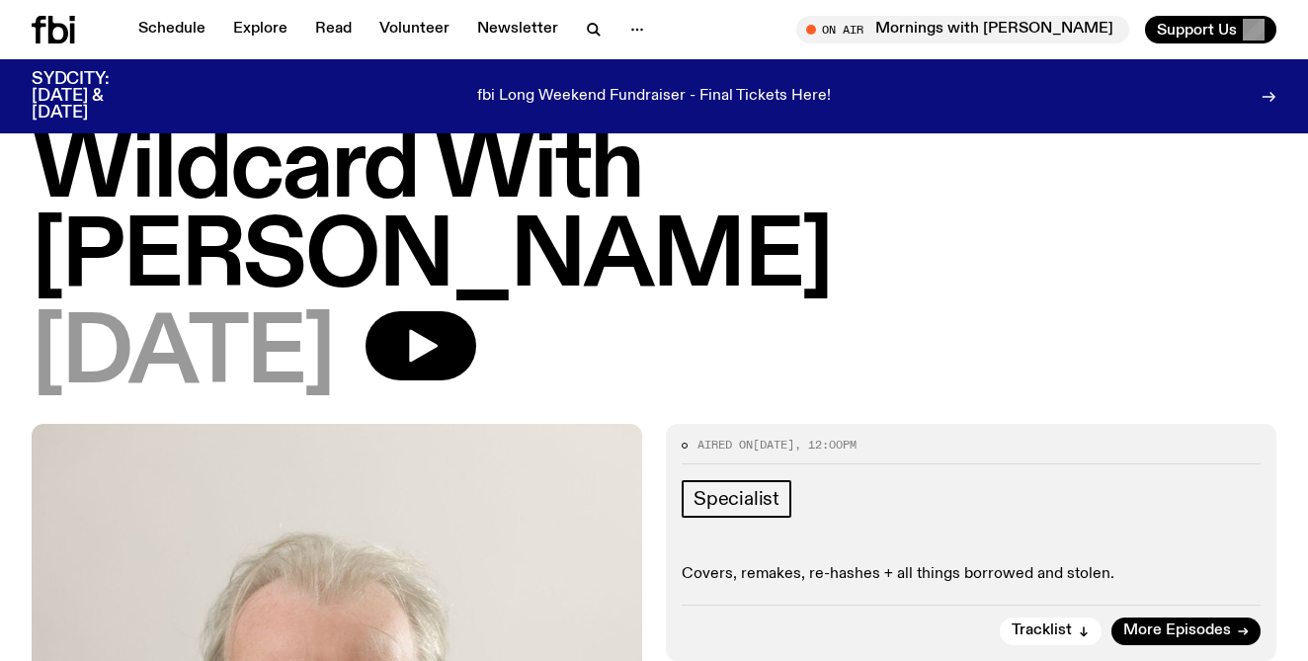
scroll to position [69, 0]
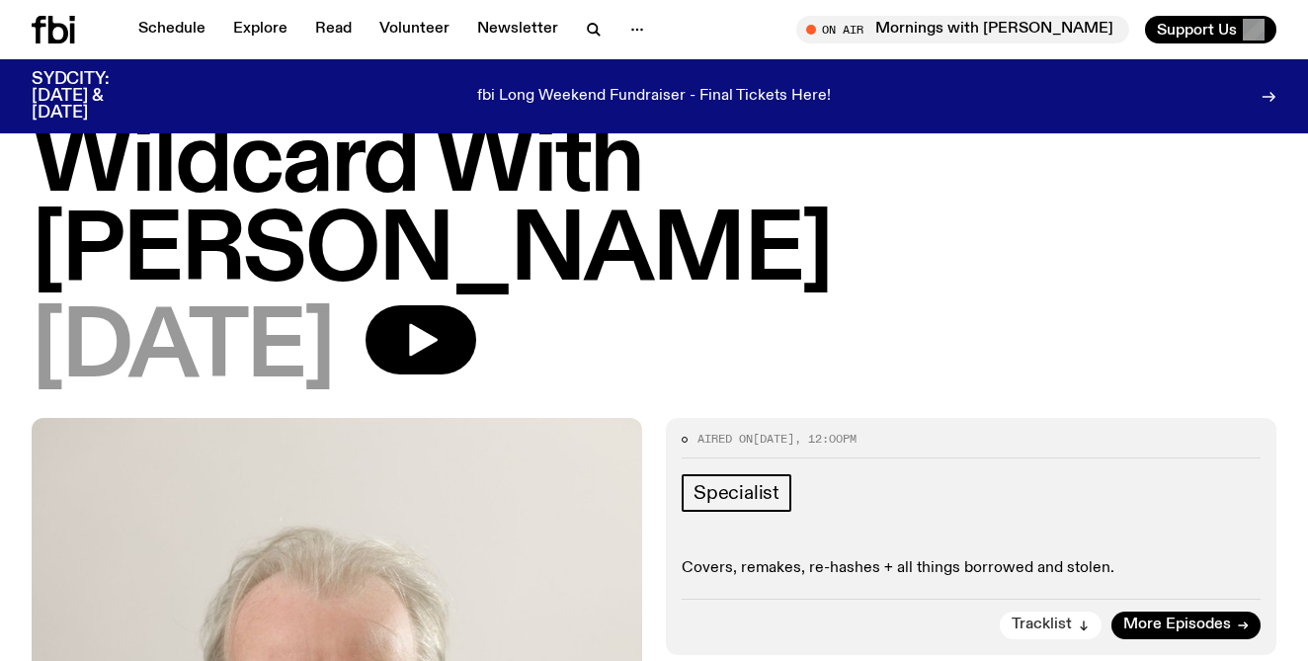
click at [1084, 620] on icon "button" at bounding box center [1084, 624] width 0 height 9
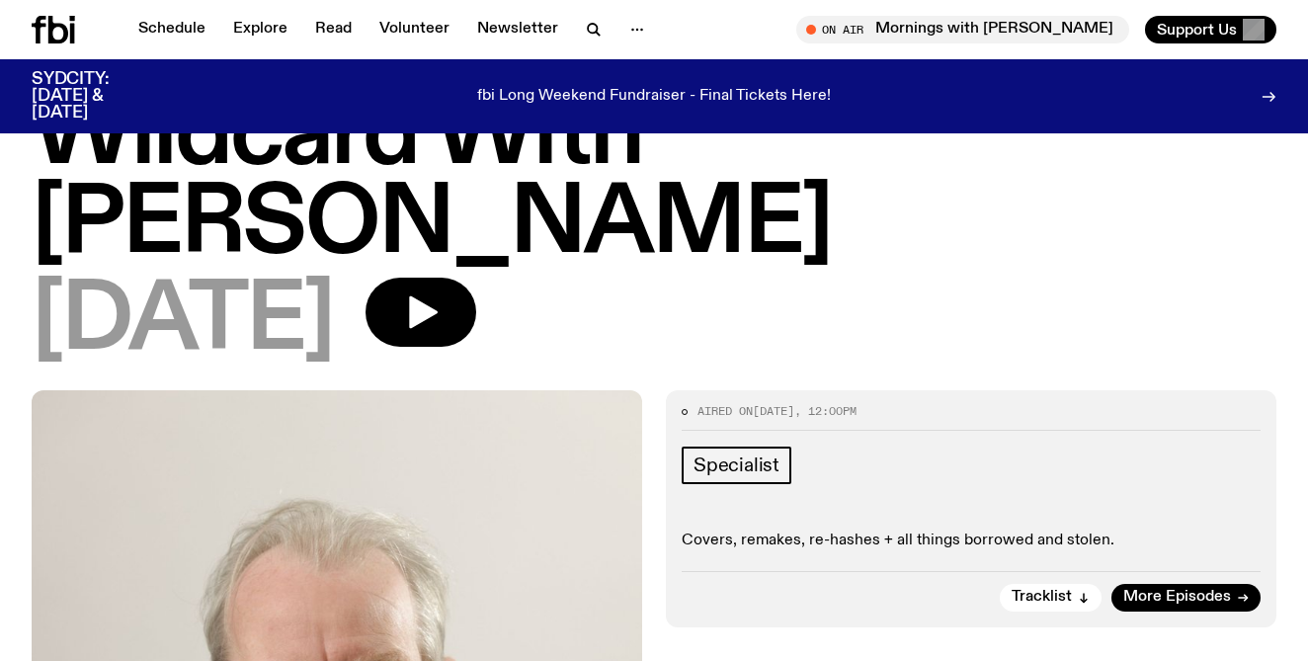
scroll to position [0, 0]
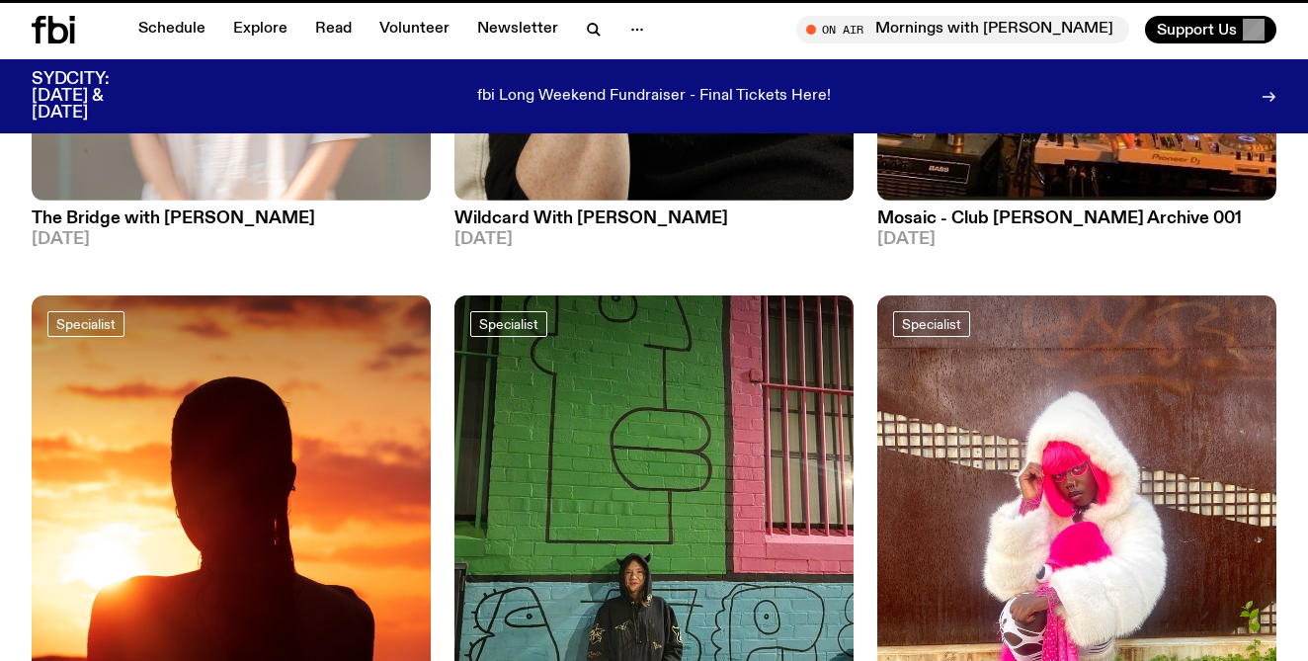
scroll to position [2517, 0]
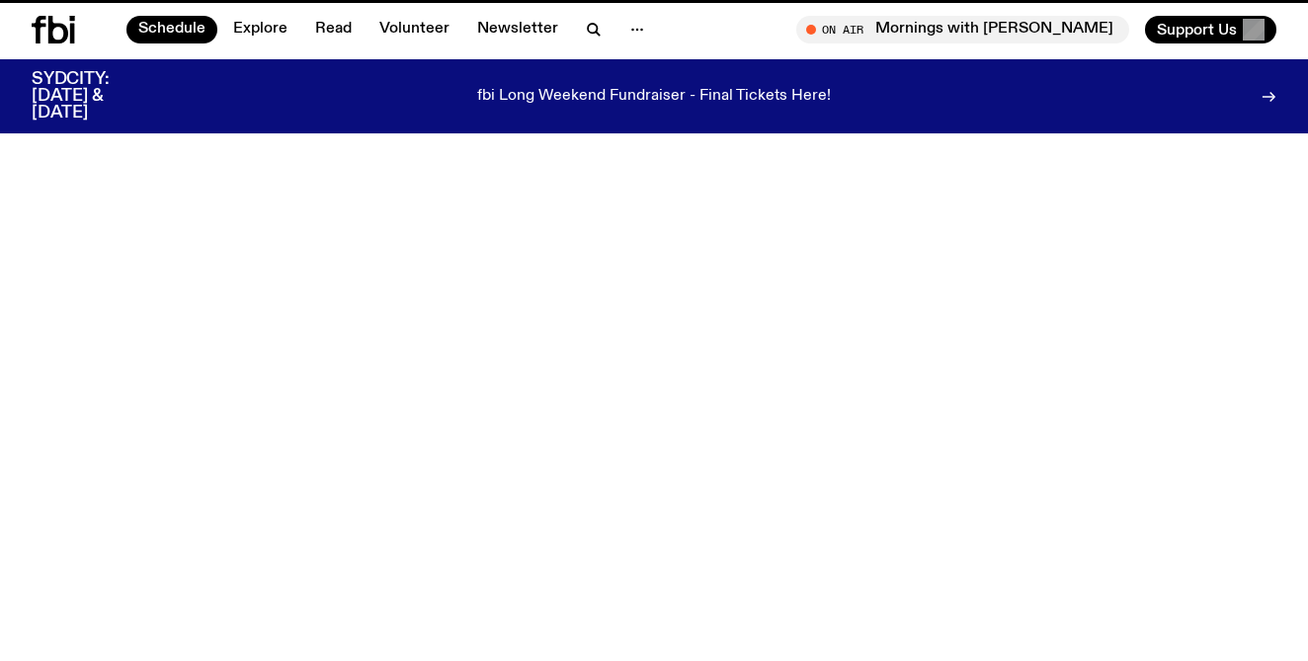
scroll to position [228, 0]
